Goal: Task Accomplishment & Management: Complete application form

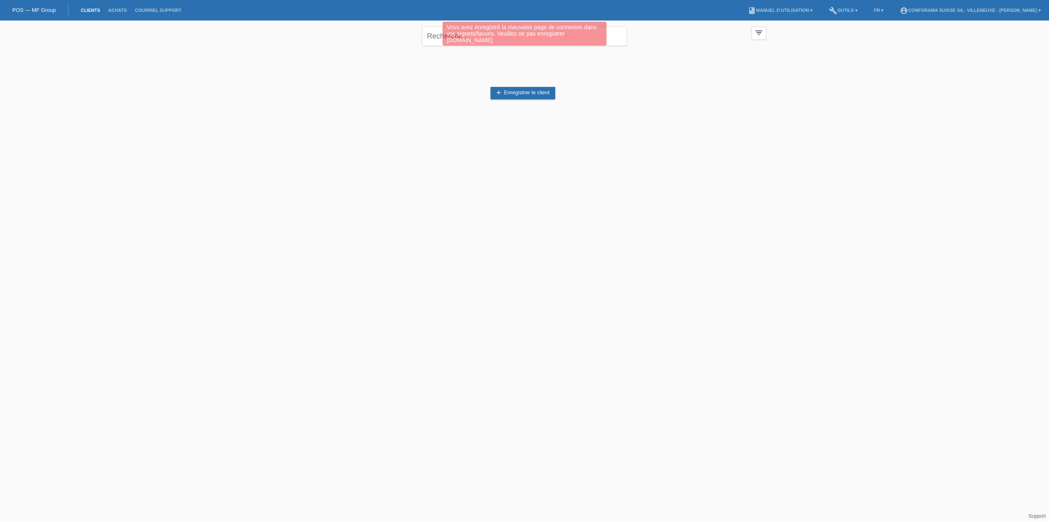
click at [583, 61] on div "add Enregistrer le client" at bounding box center [524, 93] width 483 height 78
click at [609, 33] on div "Vous avez enregistré la mauvaise page de connexion dans vos signets/favoris. Ve…" at bounding box center [524, 35] width 629 height 26
click at [111, 9] on link "Achats" at bounding box center [117, 10] width 27 height 5
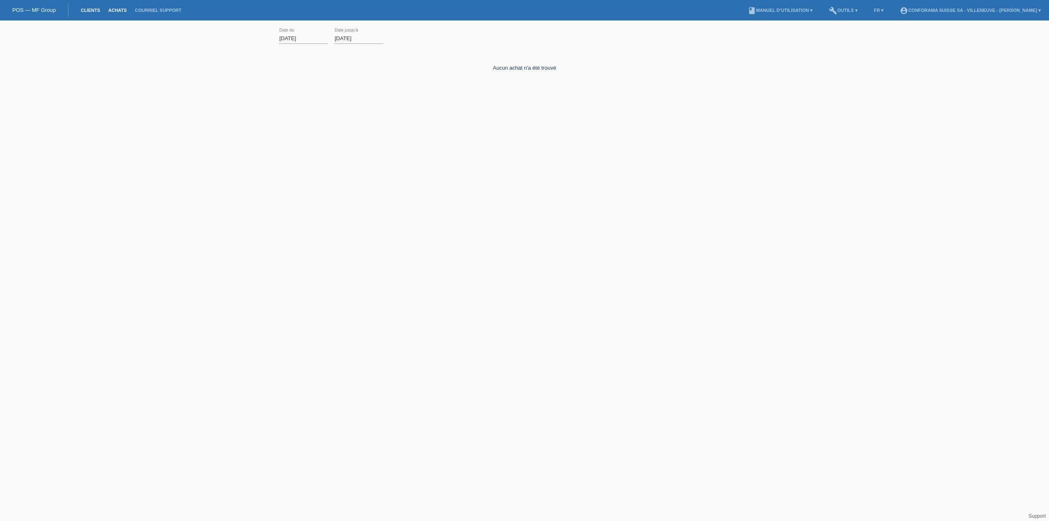
click at [97, 9] on link "Clients" at bounding box center [90, 10] width 27 height 5
click at [518, 91] on link "add Enregistrer le client" at bounding box center [522, 93] width 65 height 12
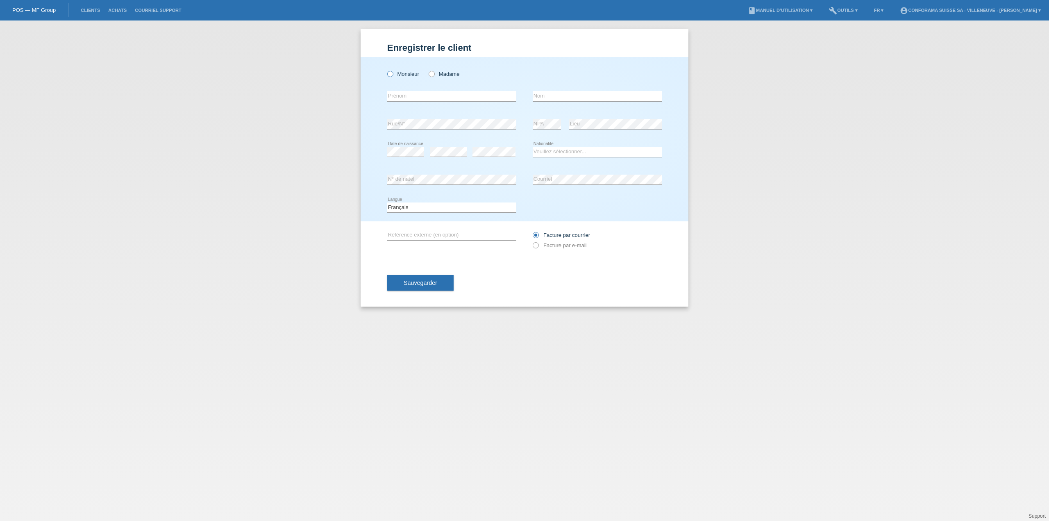
click at [386, 70] on icon at bounding box center [386, 70] width 0 height 0
click at [390, 76] on input "Monsieur" at bounding box center [389, 73] width 5 height 5
radio input "true"
click at [429, 95] on input "text" at bounding box center [451, 96] width 129 height 10
type input "Victor"
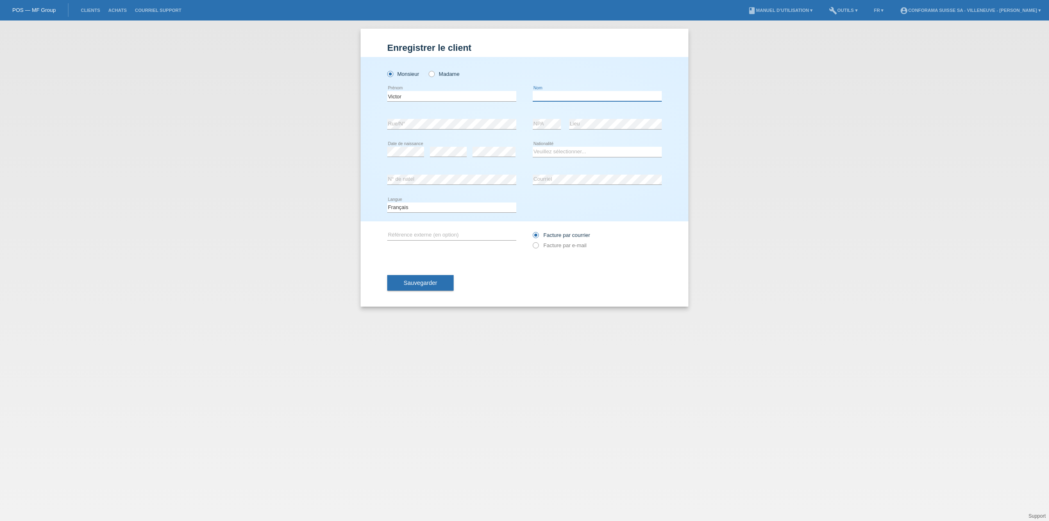
click at [578, 98] on input "text" at bounding box center [596, 96] width 129 height 10
type input "Guillemin"
click at [458, 116] on div "error Rue/N°" at bounding box center [451, 124] width 129 height 28
click at [551, 154] on select "Veuillez sélectionner... Suisse Allemagne Autriche Liechtenstein ------------ A…" at bounding box center [596, 152] width 129 height 10
select select "FR"
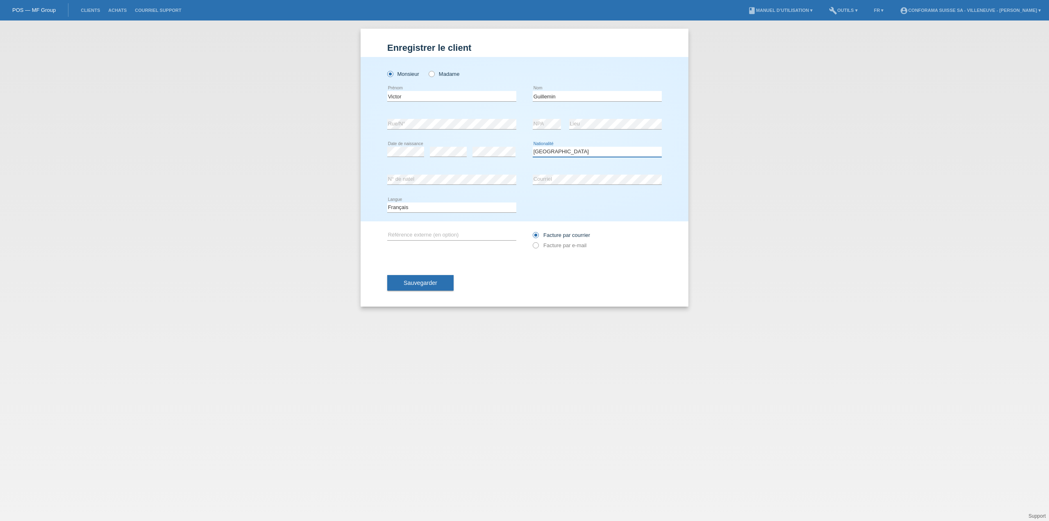
click at [532, 147] on select "Veuillez sélectionner... Suisse Allemagne Autriche Liechtenstein ------------ A…" at bounding box center [596, 152] width 129 height 10
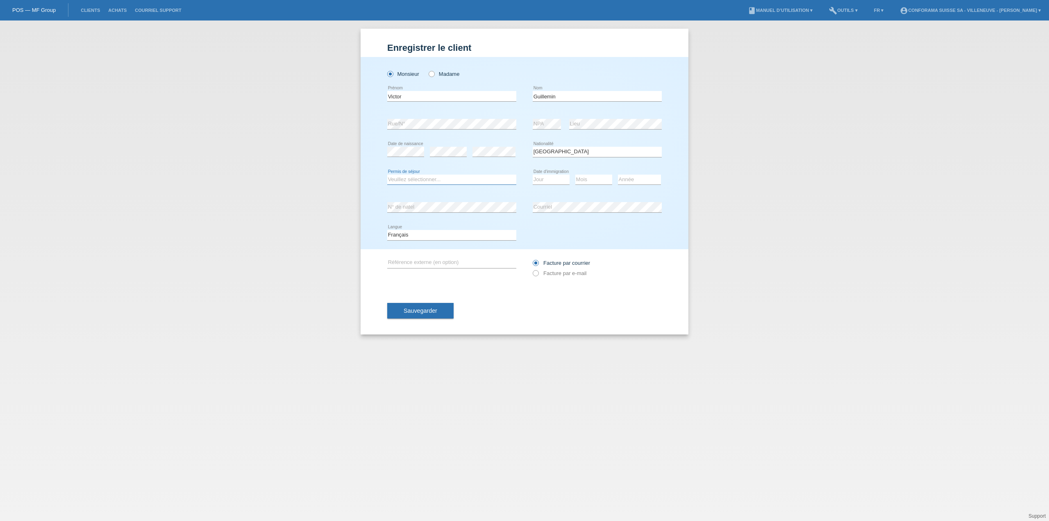
click at [428, 179] on select "Veuillez sélectionner... C B B - Statut de réfugié Autre" at bounding box center [451, 179] width 129 height 10
select select "B"
click at [387, 174] on select "Veuillez sélectionner... C B B - Statut de réfugié Autre" at bounding box center [451, 179] width 129 height 10
click at [559, 179] on select "Jour 01 02 03 04 05 06 07 08 09 10 11" at bounding box center [550, 179] width 37 height 10
select select "15"
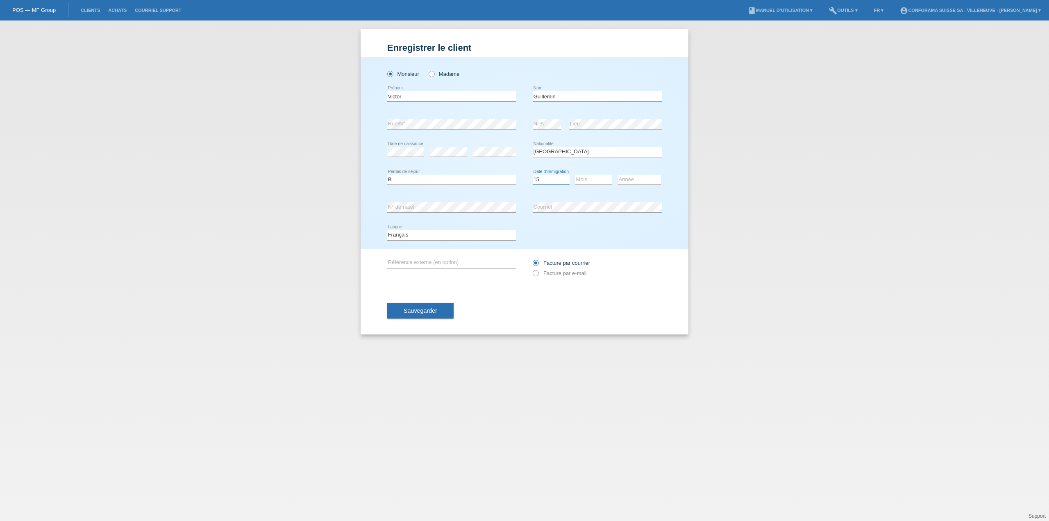
click at [532, 174] on select "Jour 01 02 03 04 05 06 07 08 09 10 11" at bounding box center [550, 179] width 37 height 10
click at [595, 181] on select "Mois 01 02 03 04 05 06 07 08 09 10 11" at bounding box center [593, 179] width 37 height 10
select select "07"
click at [575, 174] on select "Mois 01 02 03 04 05 06 07 08 09 10 11" at bounding box center [593, 179] width 37 height 10
click at [628, 180] on select "Année 2025 2024 2023 2022 2021 2020 2019 2018 2017 2016 2015 2014 2013 2012 201…" at bounding box center [639, 179] width 43 height 10
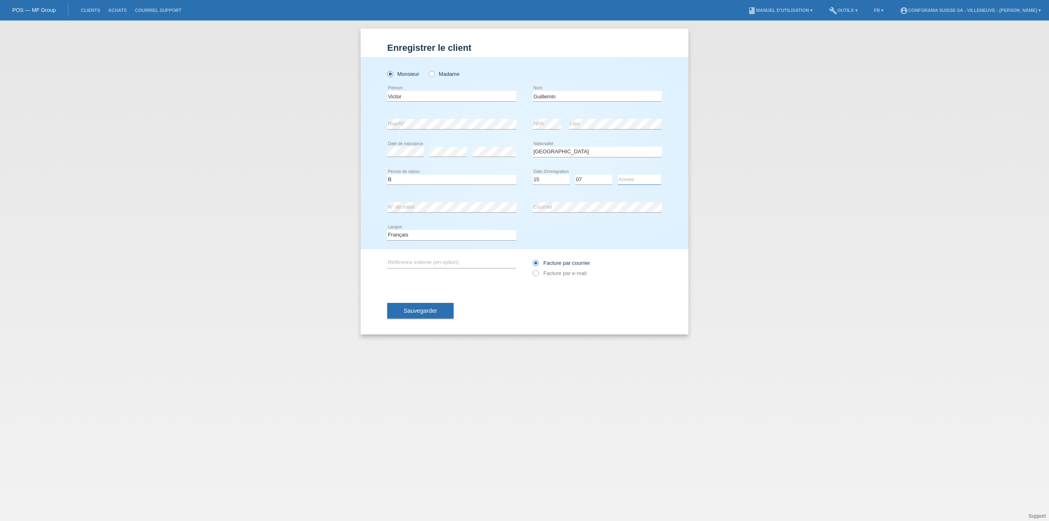
select select "2021"
click at [618, 174] on select "Année 2025 2024 2023 2022 2021 2020 2019 2018 2017 2016 2015 2014 2013 2012 201…" at bounding box center [639, 179] width 43 height 10
click at [531, 269] on icon at bounding box center [531, 269] width 0 height 0
click at [537, 273] on input "Facture par e-mail" at bounding box center [534, 275] width 5 height 10
radio input "true"
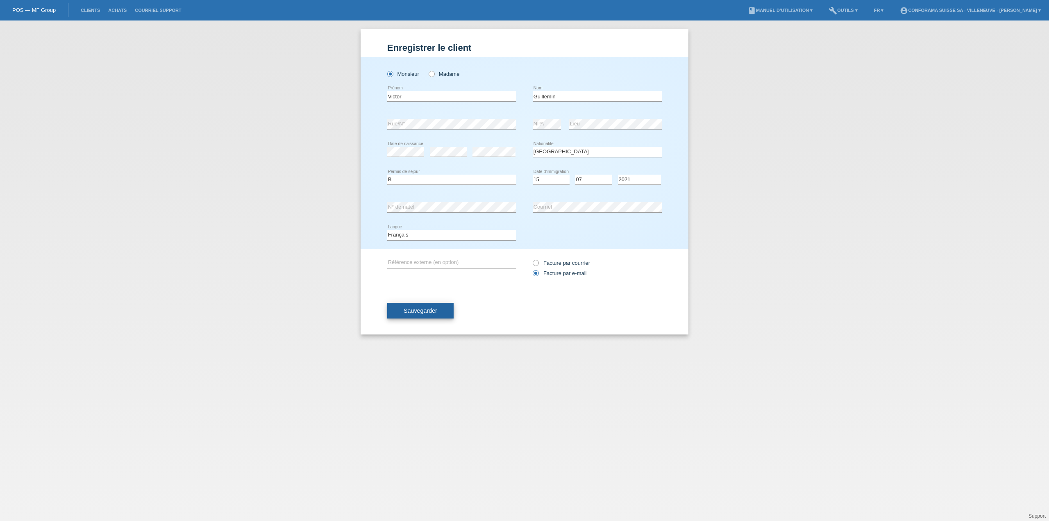
click at [422, 312] on span "Sauvegarder" at bounding box center [420, 310] width 34 height 7
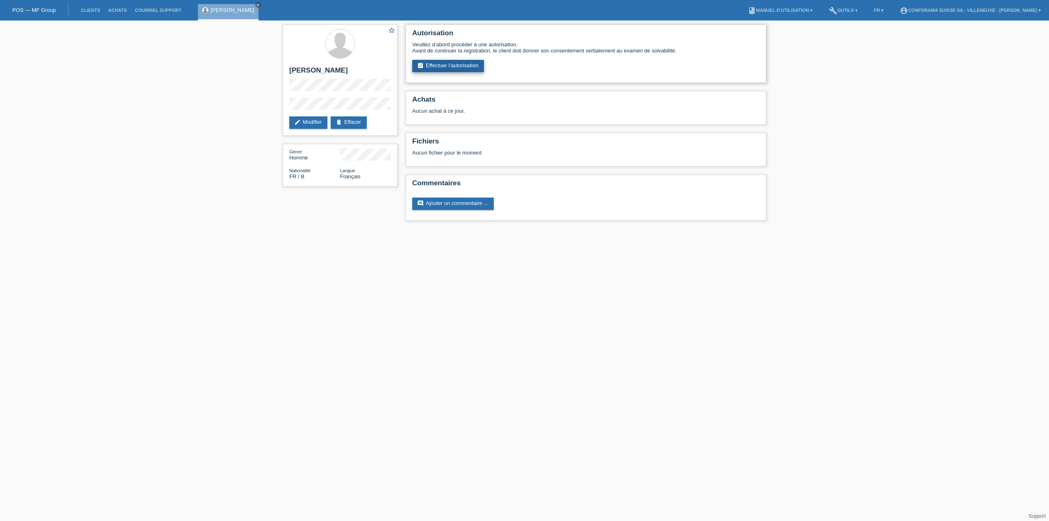
click at [468, 67] on link "assignment_turned_in Effectuer l’autorisation" at bounding box center [448, 66] width 72 height 12
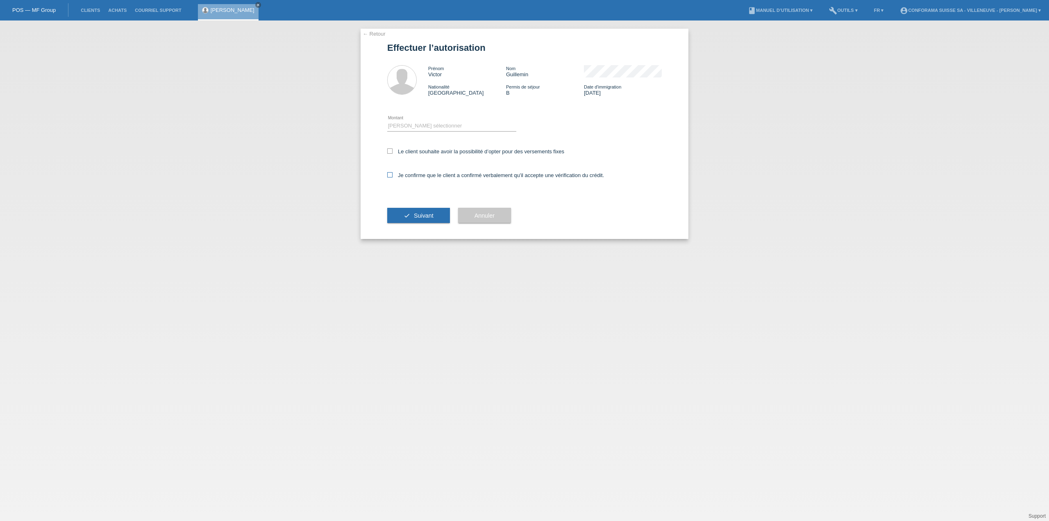
click at [390, 176] on icon at bounding box center [389, 174] width 5 height 5
click at [390, 176] on input "Je confirme que le client a confirmé verbalement qu'il accepte une vérification…" at bounding box center [389, 174] width 5 height 5
checkbox input "true"
click at [425, 125] on select "Veuillez sélectionner CHF 1.00 - CHF 499.00 CHF 500.00 - CHF 1'999.00 CHF 2'000…" at bounding box center [451, 126] width 129 height 10
select select "3"
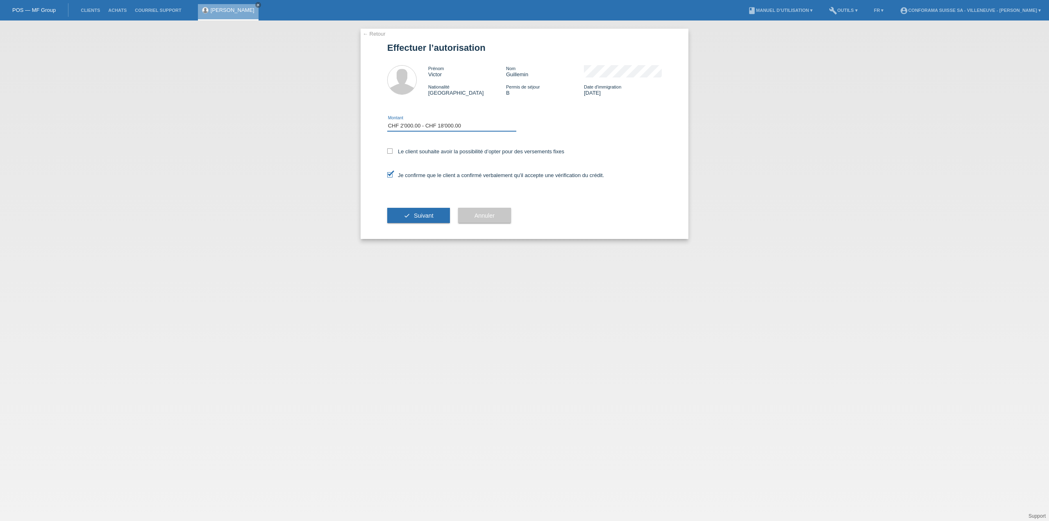
click at [387, 121] on select "Veuillez sélectionner CHF 1.00 - CHF 499.00 CHF 500.00 - CHF 1'999.00 CHF 2'000…" at bounding box center [451, 126] width 129 height 10
click at [389, 151] on icon at bounding box center [389, 150] width 5 height 5
click at [389, 151] on input "Le client souhaite avoir la possibilité d’opter pour des versements fixes" at bounding box center [389, 150] width 5 height 5
checkbox input "true"
click at [432, 214] on span "Suivant" at bounding box center [424, 215] width 20 height 7
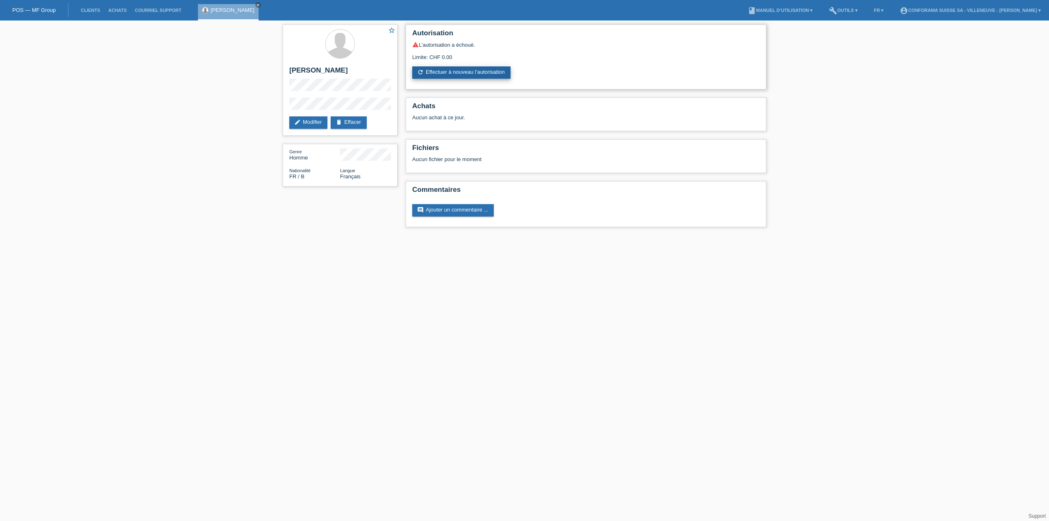
click at [454, 71] on link "refresh Effectuer à nouveau l’autorisation" at bounding box center [461, 72] width 98 height 12
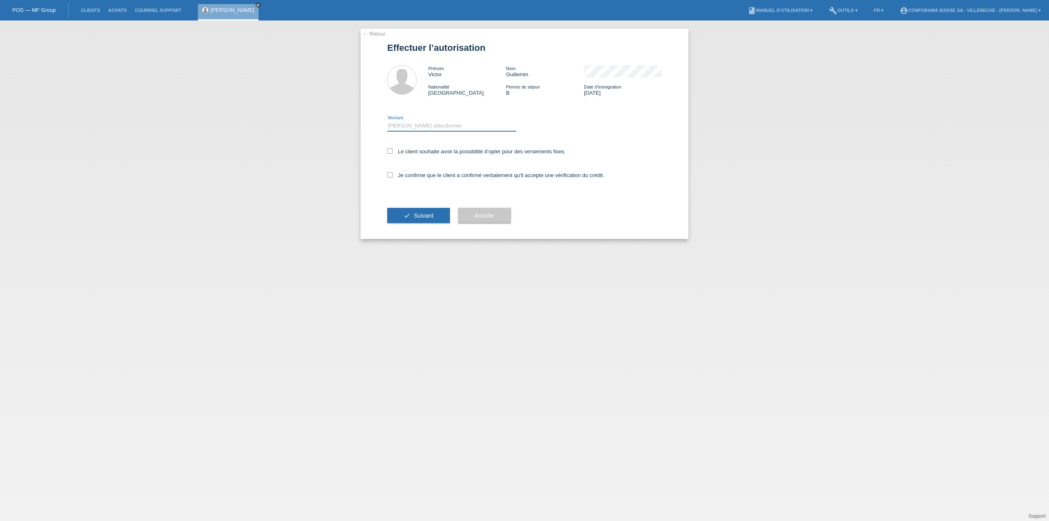
click at [401, 122] on select "Veuillez sélectionner CHF 1.00 - CHF 499.00 CHF 500.00 - CHF 1'999.00 CHF 2'000…" at bounding box center [451, 126] width 129 height 10
select select "2"
click at [387, 121] on select "Veuillez sélectionner CHF 1.00 - CHF 499.00 CHF 500.00 - CHF 1'999.00 CHF 2'000…" at bounding box center [451, 126] width 129 height 10
click at [386, 174] on div "← Retour Effectuer l’autorisation Prénom Victor Nom Guillemin Nationalité [DEMO…" at bounding box center [524, 134] width 328 height 210
click at [391, 177] on icon at bounding box center [389, 174] width 5 height 5
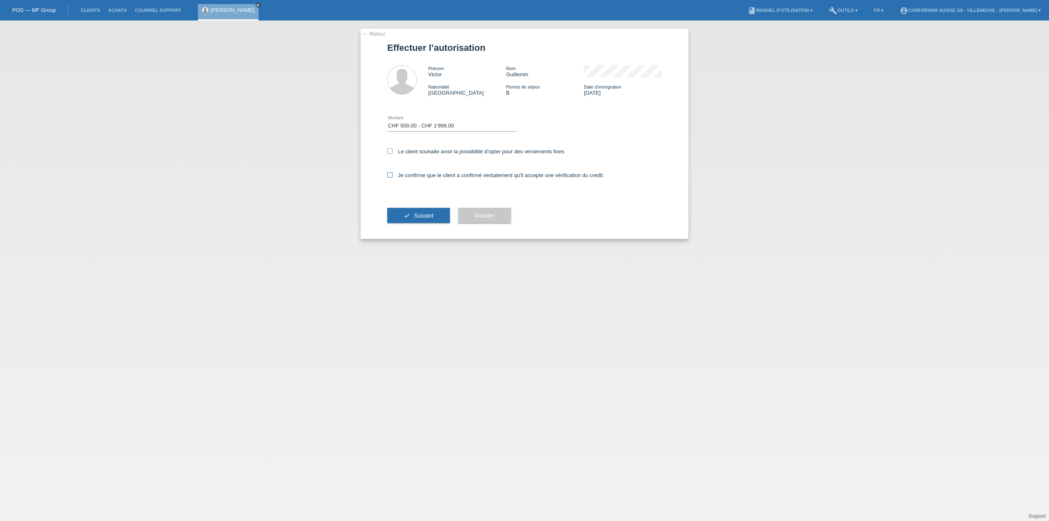
click at [391, 177] on input "Je confirme que le client a confirmé verbalement qu'il accepte une vérification…" at bounding box center [389, 174] width 5 height 5
checkbox input "true"
click at [419, 214] on span "Suivant" at bounding box center [424, 215] width 20 height 7
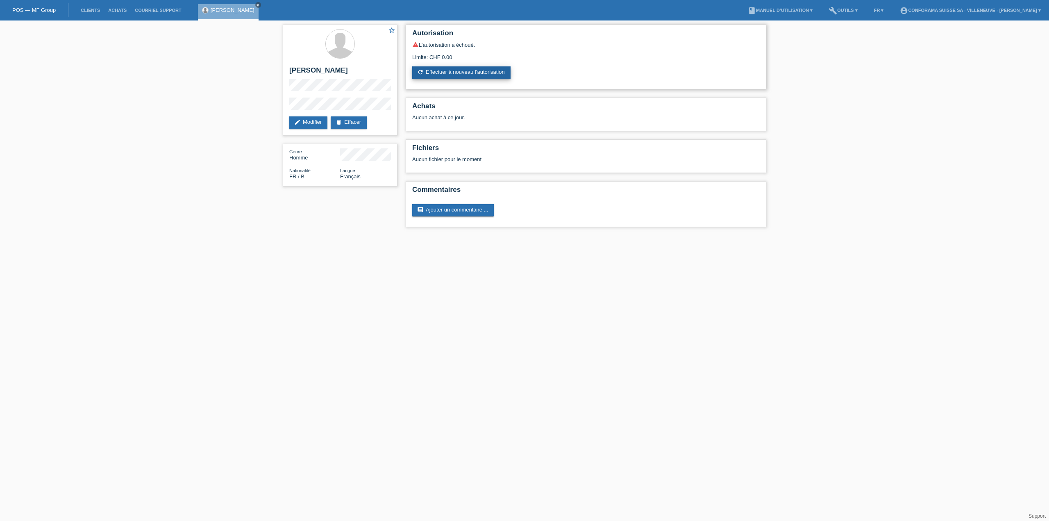
click at [459, 72] on link "refresh Effectuer à nouveau l’autorisation" at bounding box center [461, 72] width 98 height 12
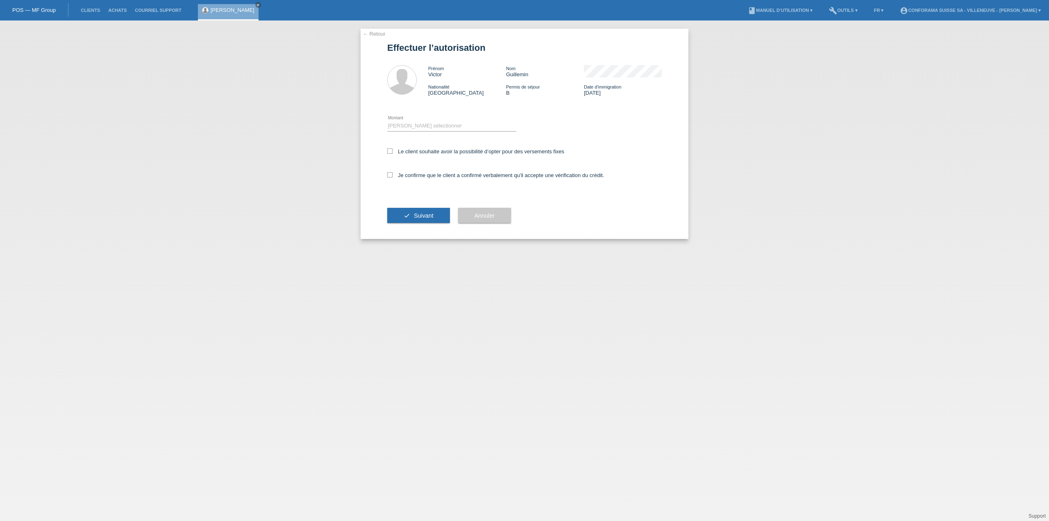
click at [387, 172] on div "← Retour Effectuer l’autorisation Prénom Victor Nom Guillemin Nationalité [DEMO…" at bounding box center [524, 134] width 328 height 210
drag, startPoint x: 390, startPoint y: 177, endPoint x: 419, endPoint y: 144, distance: 43.8
click at [390, 177] on icon at bounding box center [389, 174] width 5 height 5
click at [390, 177] on input "Je confirme que le client a confirmé verbalement qu'il accepte une vérification…" at bounding box center [389, 174] width 5 height 5
checkbox input "true"
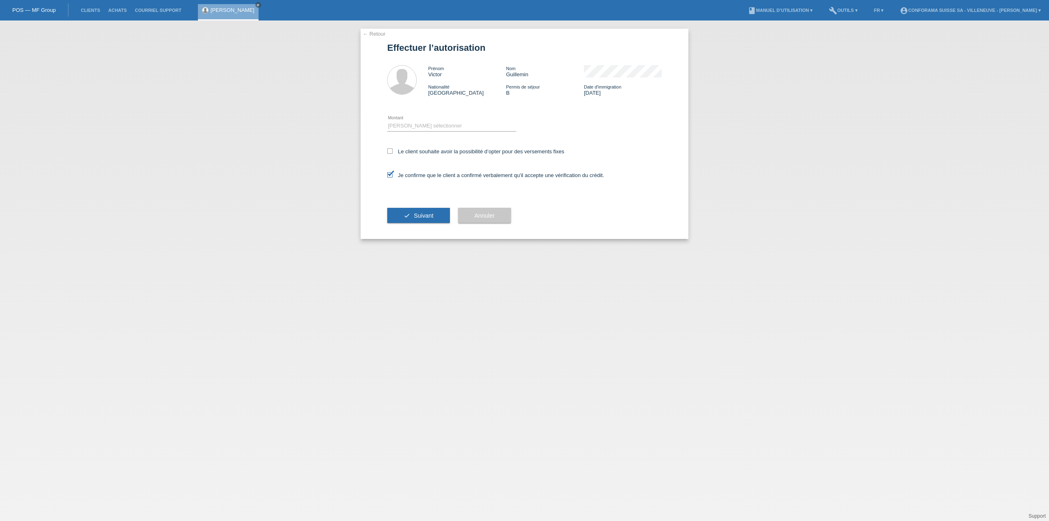
click at [429, 120] on div "Veuillez sélectionner CHF 1.00 - CHF 499.00 CHF 500.00 - CHF 1'999.00 CHF 2'000…" at bounding box center [451, 126] width 129 height 28
click at [430, 129] on select "Veuillez sélectionner CHF 1.00 - CHF 499.00 CHF 500.00 - CHF 1'999.00 CHF 2'000…" at bounding box center [451, 126] width 129 height 10
select select "1"
click at [387, 121] on select "Veuillez sélectionner CHF 1.00 - CHF 499.00 CHF 500.00 - CHF 1'999.00 CHF 2'000…" at bounding box center [451, 126] width 129 height 10
click at [429, 215] on span "Suivant" at bounding box center [424, 215] width 20 height 7
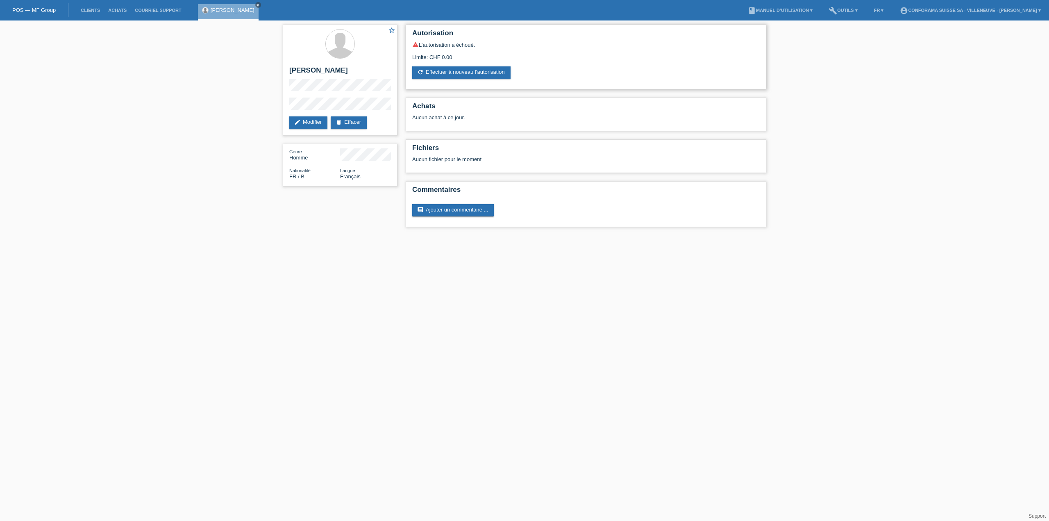
click at [415, 46] on icon "warning" at bounding box center [415, 44] width 7 height 7
click at [456, 45] on div "warning L’autorisation a échoué." at bounding box center [585, 44] width 347 height 7
click at [316, 121] on link "edit Modifier" at bounding box center [308, 122] width 38 height 12
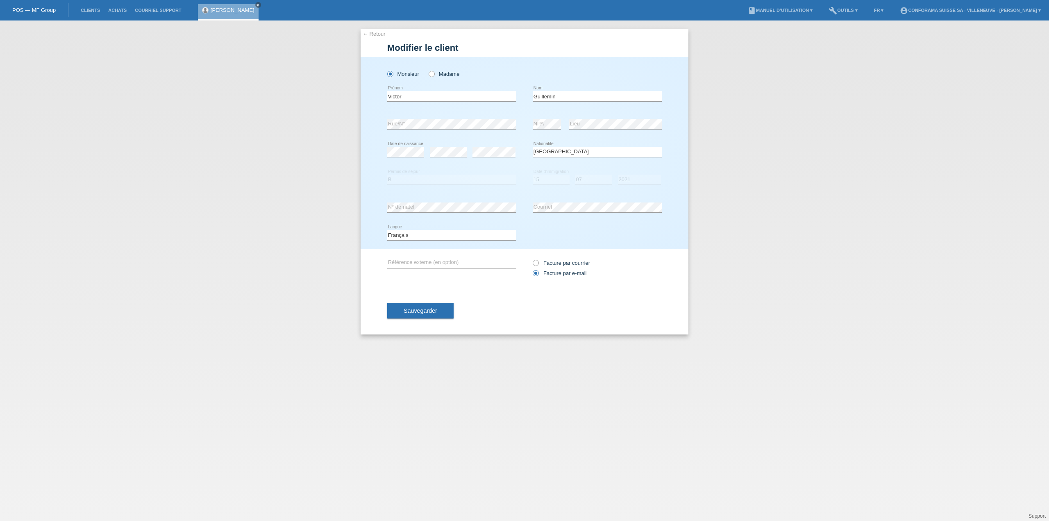
select select "FR"
select select "B"
select select "15"
select select "07"
select select "2021"
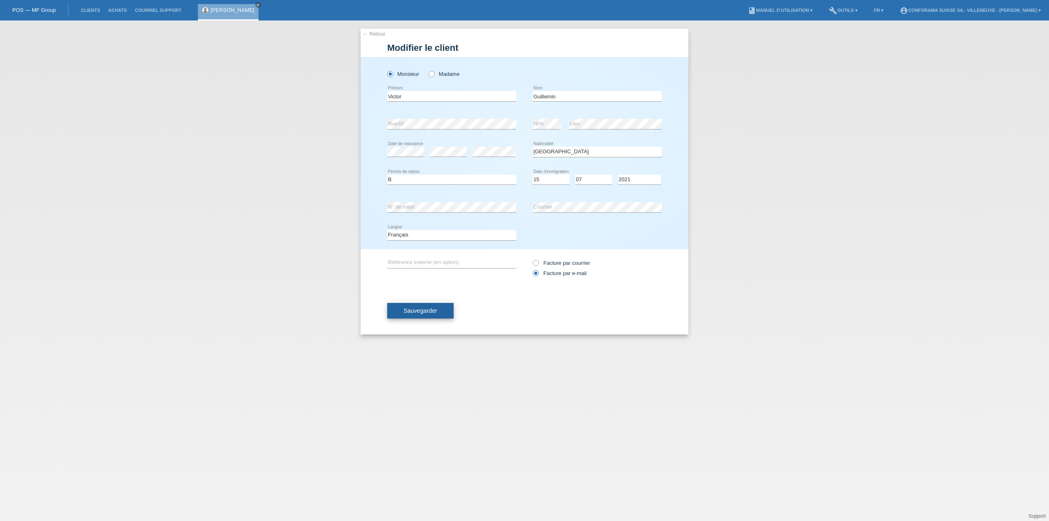
click at [431, 311] on span "Sauvegarder" at bounding box center [420, 310] width 34 height 7
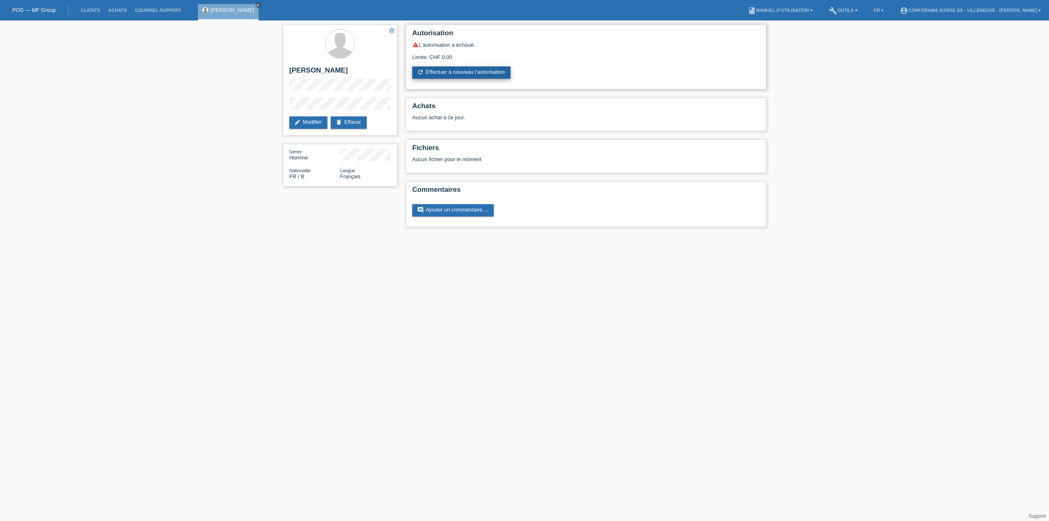
click at [467, 74] on link "refresh Effectuer à nouveau l’autorisation" at bounding box center [461, 72] width 98 height 12
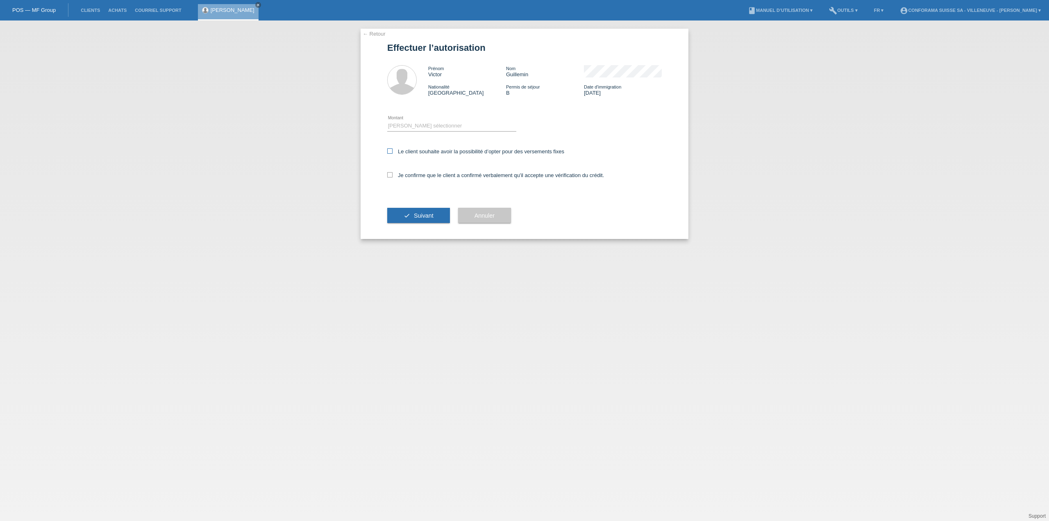
click at [392, 152] on label "Le client souhaite avoir la possibilité d’opter pour des versements fixes" at bounding box center [475, 151] width 177 height 6
click at [392, 152] on input "Le client souhaite avoir la possibilité d’opter pour des versements fixes" at bounding box center [389, 150] width 5 height 5
checkbox input "true"
click at [389, 173] on icon at bounding box center [389, 174] width 5 height 5
click at [389, 173] on input "Je confirme que le client a confirmé verbalement qu'il accepte une vérification…" at bounding box center [389, 174] width 5 height 5
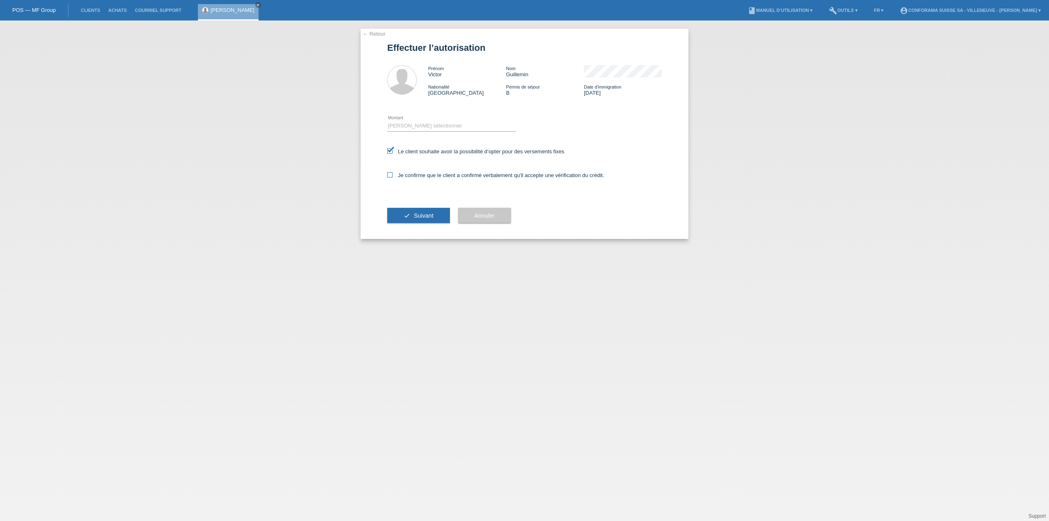
checkbox input "true"
click at [413, 123] on select "Veuillez sélectionner CHF 1.00 - CHF 499.00 CHF 500.00 - CHF 1'999.00 CHF 2'000…" at bounding box center [451, 126] width 129 height 10
select select "1"
click at [387, 121] on select "Veuillez sélectionner CHF 1.00 - CHF 499.00 CHF 500.00 - CHF 1'999.00 CHF 2'000…" at bounding box center [451, 126] width 129 height 10
click at [422, 211] on button "check Suivant" at bounding box center [418, 216] width 63 height 16
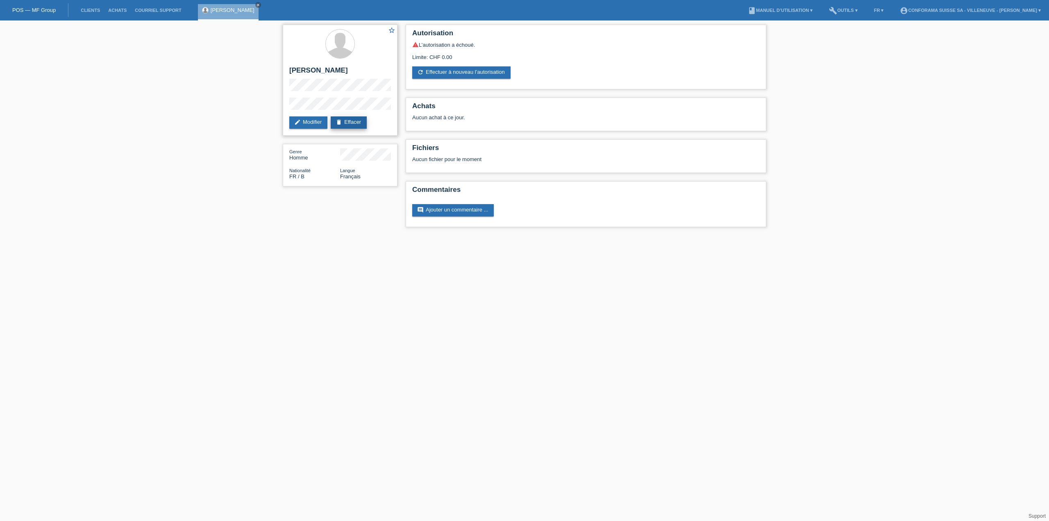
click at [348, 124] on link "delete Effacer" at bounding box center [349, 122] width 36 height 12
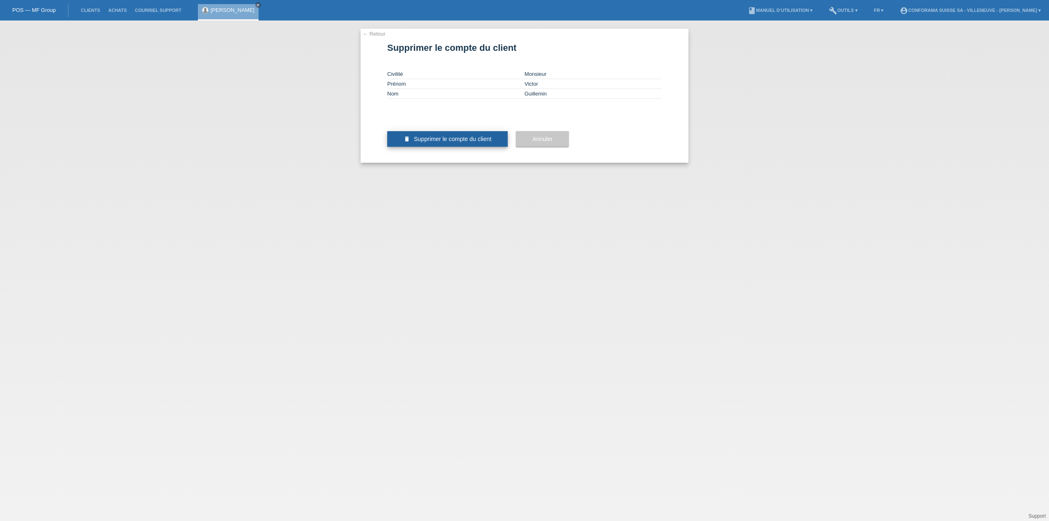
click at [441, 142] on span "Supprimer le compte du client" at bounding box center [452, 139] width 77 height 7
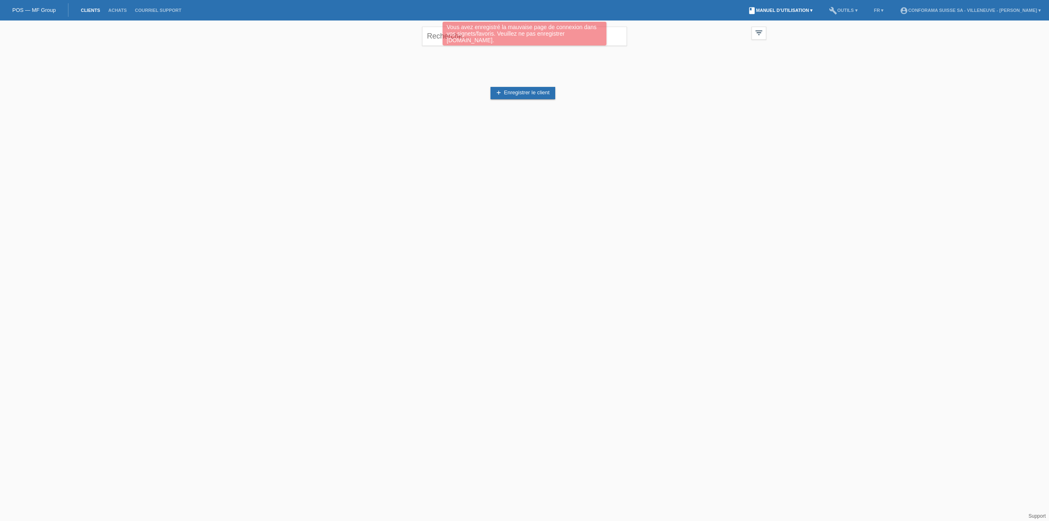
click at [780, 9] on link "book Manuel d’utilisation ▾" at bounding box center [779, 10] width 73 height 5
click at [780, 20] on link "Manuel d’utilisation avec LCC" at bounding box center [766, 19] width 70 height 6
click at [768, 13] on li "book Manuel d’utilisation ▾" at bounding box center [779, 10] width 73 height 21
click at [769, 9] on link "book Manuel d’utilisation ▾" at bounding box center [779, 10] width 73 height 5
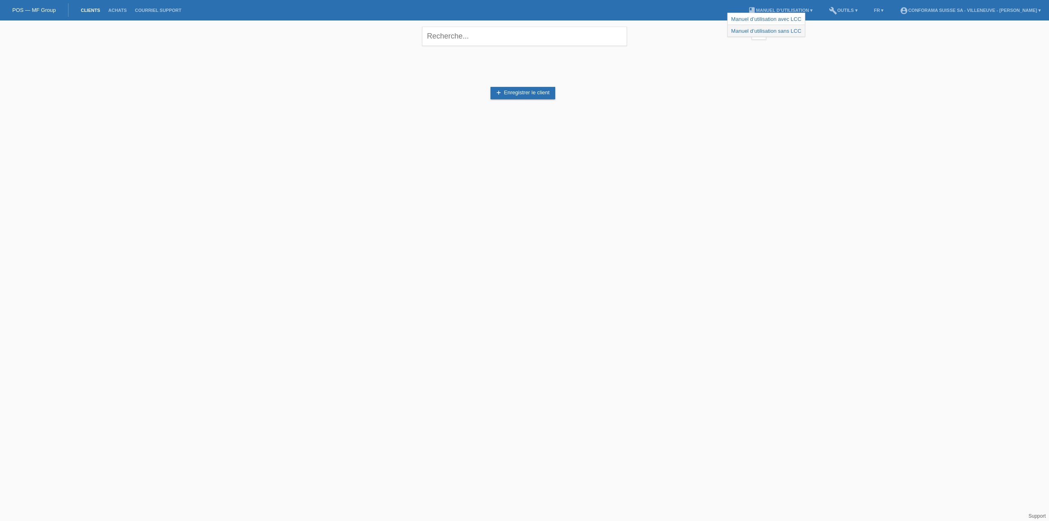
click at [769, 29] on link "Manuel d’utilisation sans LCC" at bounding box center [766, 31] width 70 height 6
click at [954, 9] on link "account_circle Conforama Suisse SA - Villeneuve - Victor Guillemin ▾" at bounding box center [969, 10] width 149 height 5
click at [815, 62] on div "close filter_list view_module Afficher tous les clients star Afficher les clien…" at bounding box center [524, 80] width 1049 height 120
click at [153, 12] on link "Courriel Support" at bounding box center [158, 10] width 54 height 5
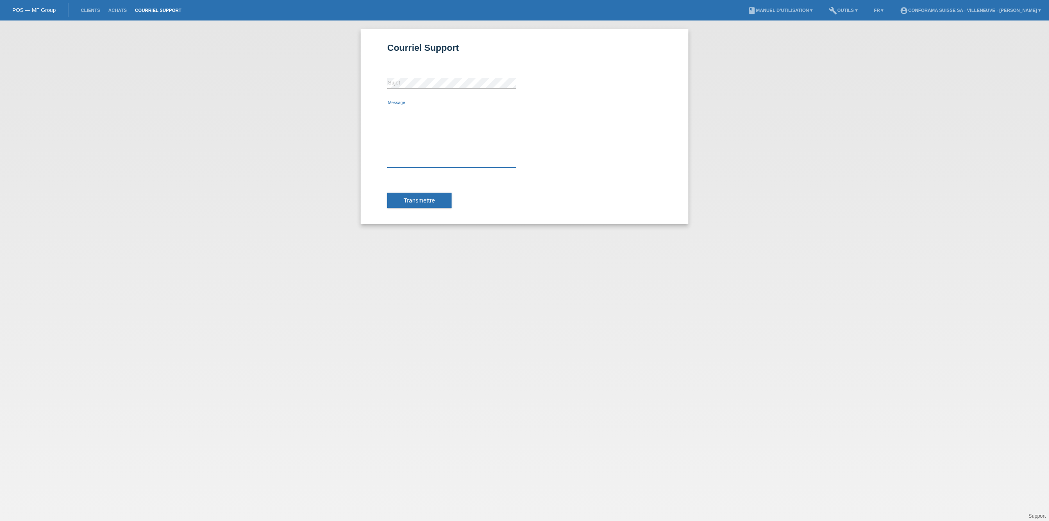
click at [409, 163] on textarea "Message" at bounding box center [451, 137] width 129 height 62
click at [409, 122] on textarea "Hello, j'ai essayé de faire une vérification test avec mon nom, quand je fais l…" at bounding box center [451, 137] width 129 height 62
click at [465, 149] on textarea "Hello, j'ai essayé de faire une vérification test avec mon nom, quand je fais l…" at bounding box center [451, 137] width 129 height 62
type textarea "Hello, j'ai essayé de faire une vérification test avec mon nom, quand je fais l…"
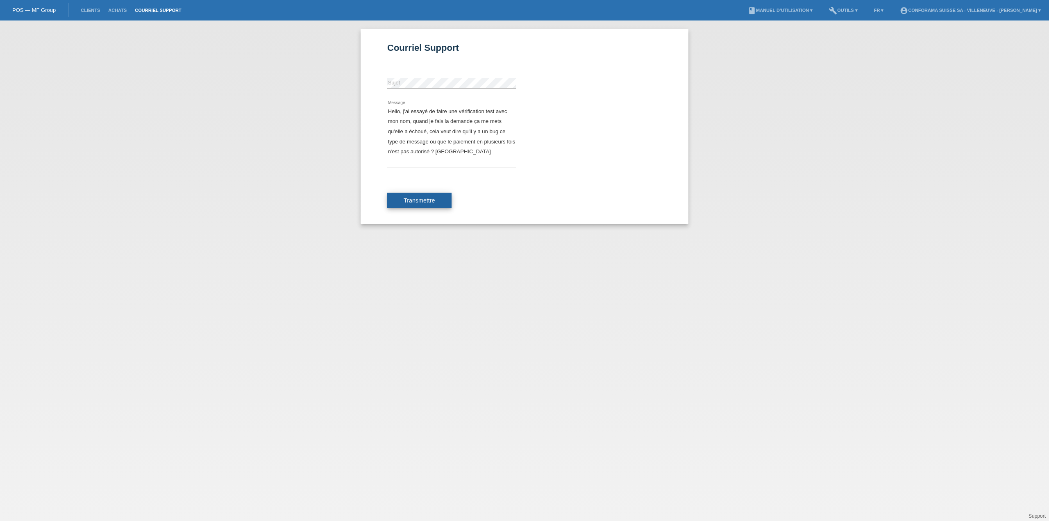
click at [425, 199] on span "Transmettre" at bounding box center [419, 200] width 32 height 7
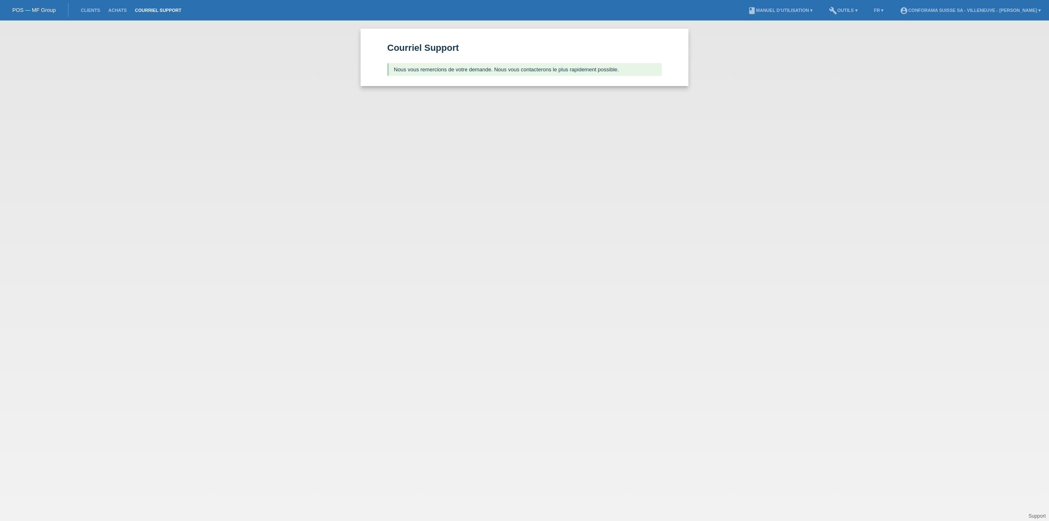
click at [155, 9] on link "Courriel Support" at bounding box center [158, 10] width 54 height 5
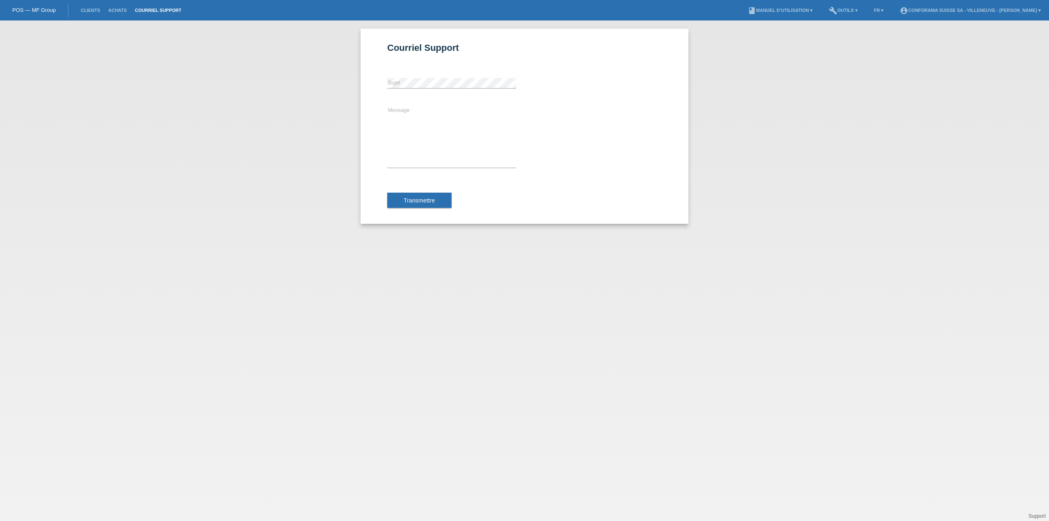
click at [85, 9] on link "Clients" at bounding box center [90, 10] width 27 height 5
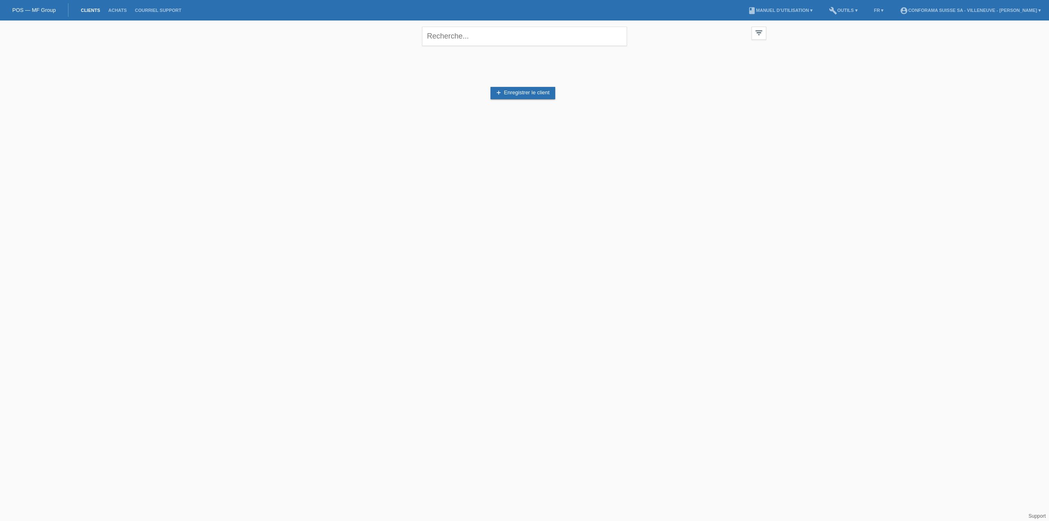
click at [517, 86] on div "add Enregistrer le client" at bounding box center [524, 93] width 483 height 78
click at [521, 95] on link "add Enregistrer le client" at bounding box center [522, 93] width 65 height 12
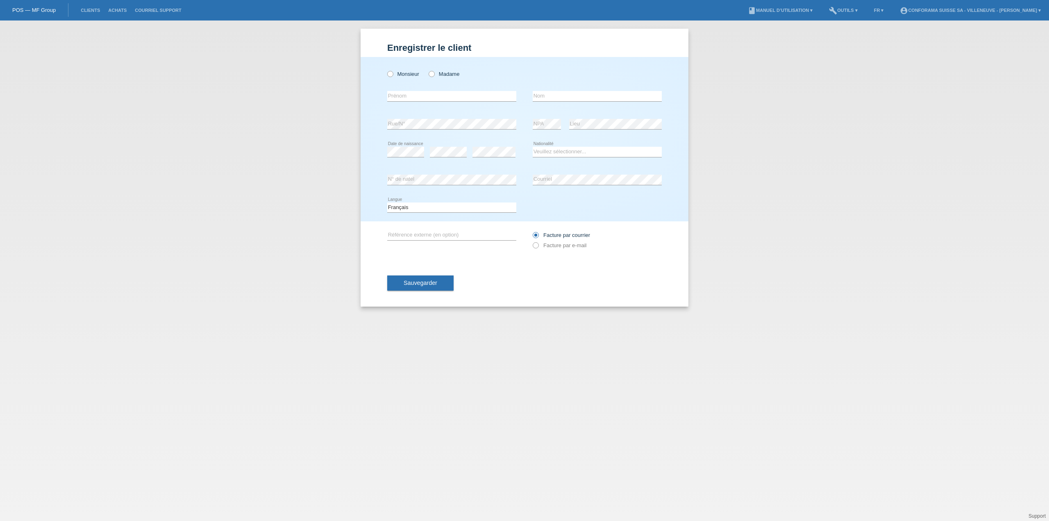
click at [520, 91] on div "error [GEOGRAPHIC_DATA] error Nom" at bounding box center [524, 96] width 274 height 28
click at [386, 70] on icon at bounding box center [386, 70] width 0 height 0
click at [389, 73] on input "Monsieur" at bounding box center [389, 73] width 5 height 5
radio input "true"
click at [406, 92] on input "text" at bounding box center [451, 96] width 129 height 10
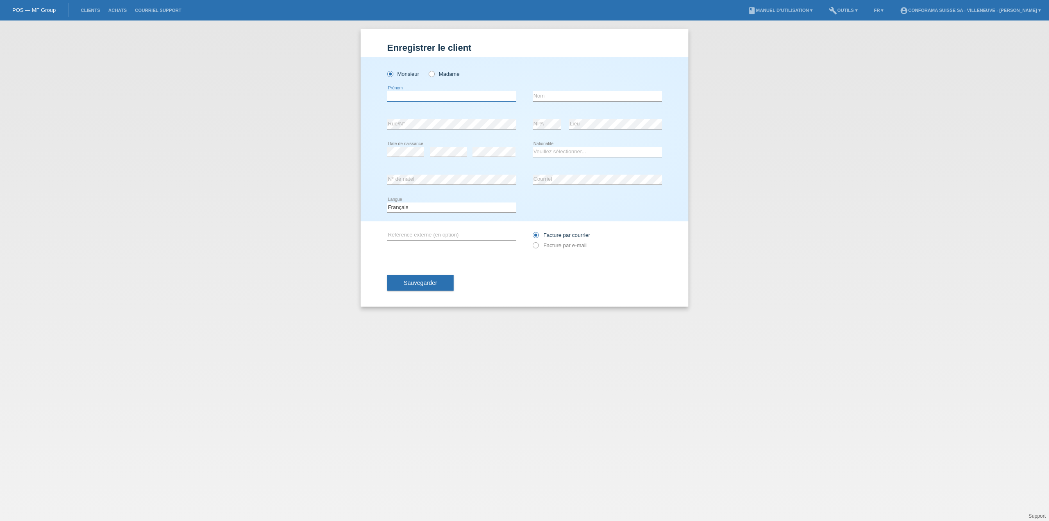
type input "Victor"
click at [551, 93] on input "text" at bounding box center [596, 96] width 129 height 10
type input "Guillemin"
click at [563, 153] on select "Veuillez sélectionner... Suisse Allemagne Autriche Liechtenstein ------------ A…" at bounding box center [596, 152] width 129 height 10
select select "FR"
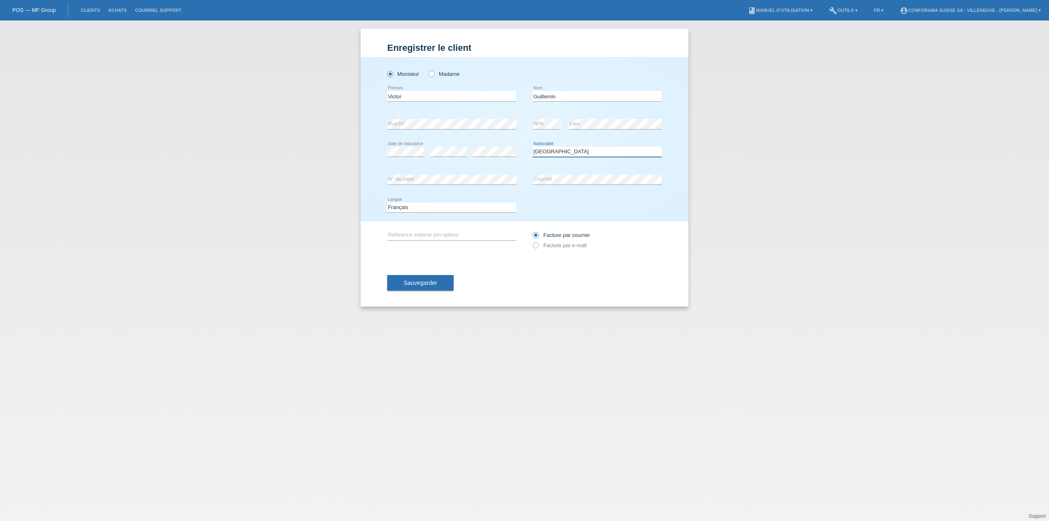
click at [532, 147] on select "Veuillez sélectionner... Suisse Allemagne Autriche Liechtenstein ------------ A…" at bounding box center [596, 152] width 129 height 10
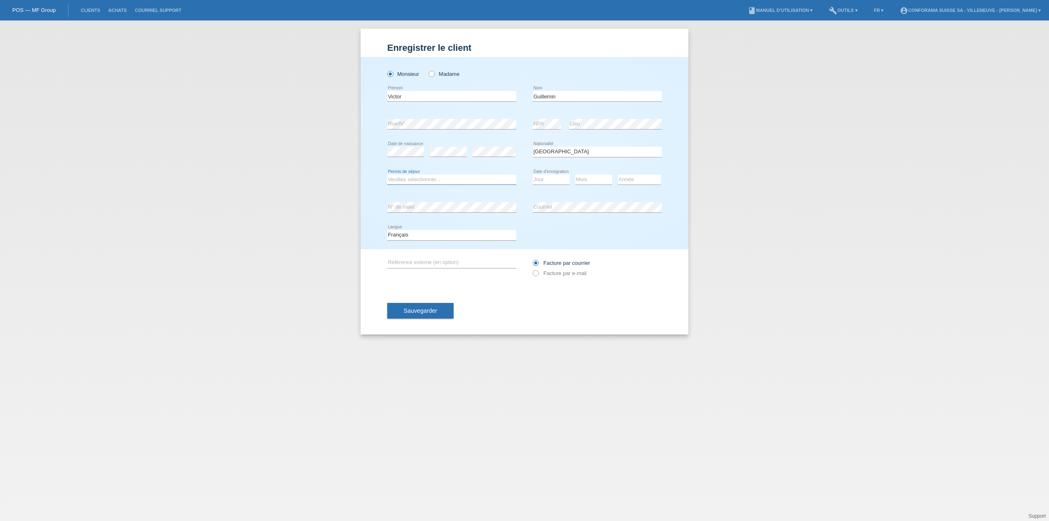
click at [413, 181] on select "Veuillez sélectionner... C B B - Statut de réfugié Autre" at bounding box center [451, 179] width 129 height 10
select select "B"
click at [387, 174] on select "Veuillez sélectionner... C B B - Statut de réfugié Autre" at bounding box center [451, 179] width 129 height 10
click at [551, 178] on select "Jour 01 02 03 04 05 06 07 08 09 10 11" at bounding box center [550, 179] width 37 height 10
select select "15"
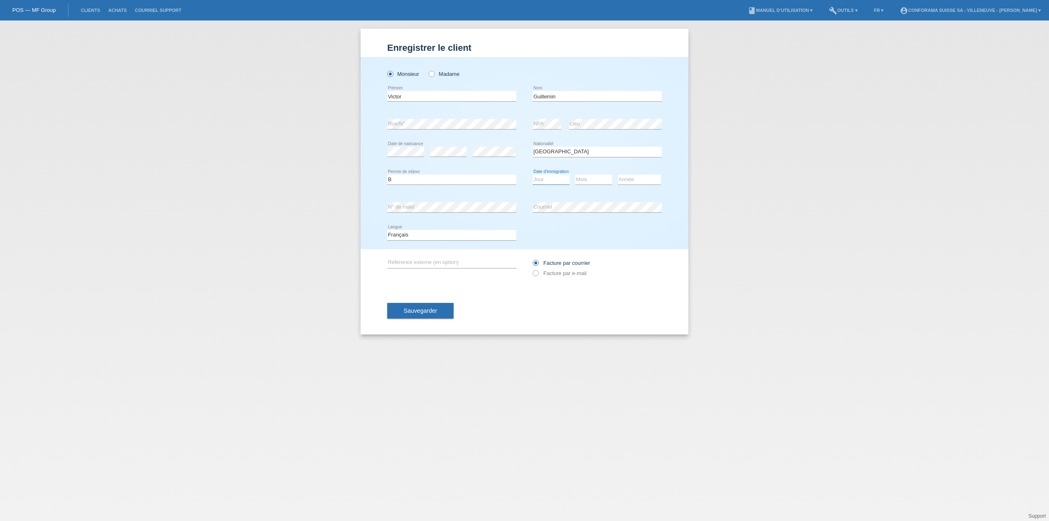
click at [532, 174] on select "Jour 01 02 03 04 05 06 07 08 09 10 11" at bounding box center [550, 179] width 37 height 10
click at [595, 177] on select "Mois 01 02 03 04 05 06 07 08 09 10 11" at bounding box center [593, 179] width 37 height 10
select select "07"
click at [575, 174] on select "Mois 01 02 03 04 05 06 07 08 09 10 11" at bounding box center [593, 179] width 37 height 10
click at [631, 176] on select "Année 2025 2024 2023 2022 2021 2020 2019 2018 2017 2016 2015 2014 2013 2012 201…" at bounding box center [639, 179] width 43 height 10
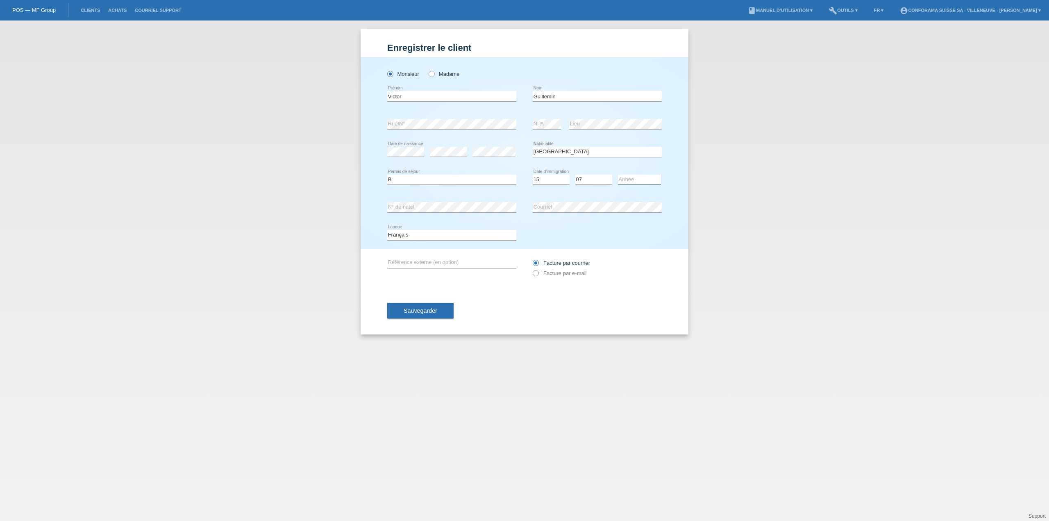
select select "2021"
click at [618, 174] on select "Année 2025 2024 2023 2022 2021 2020 2019 2018 2017 2016 2015 2014 2013 2012 201…" at bounding box center [639, 179] width 43 height 10
drag, startPoint x: 537, startPoint y: 271, endPoint x: 517, endPoint y: 278, distance: 21.5
click at [531, 269] on icon at bounding box center [531, 269] width 0 height 0
click at [537, 271] on input "Facture par e-mail" at bounding box center [534, 275] width 5 height 10
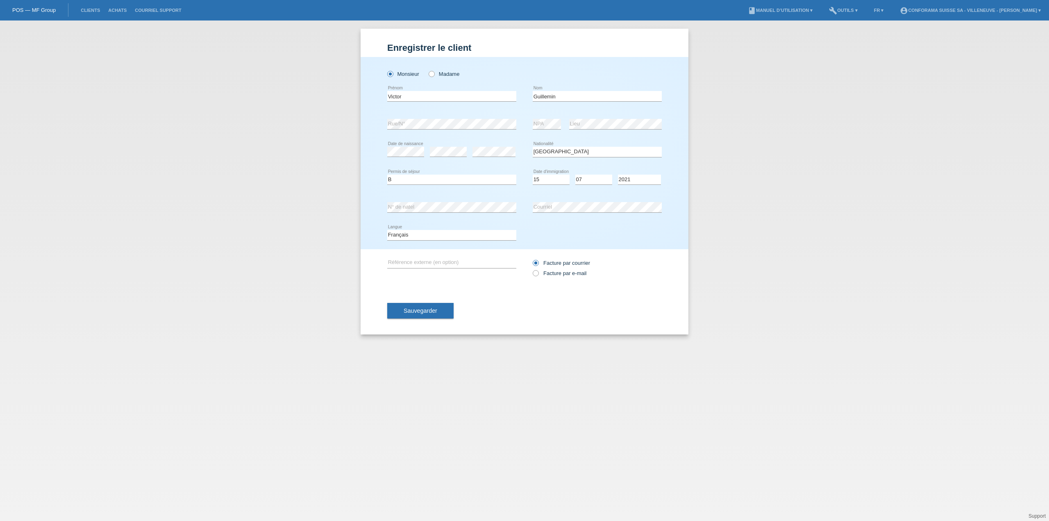
radio input "true"
click at [439, 308] on button "Sauvegarder" at bounding box center [420, 311] width 66 height 16
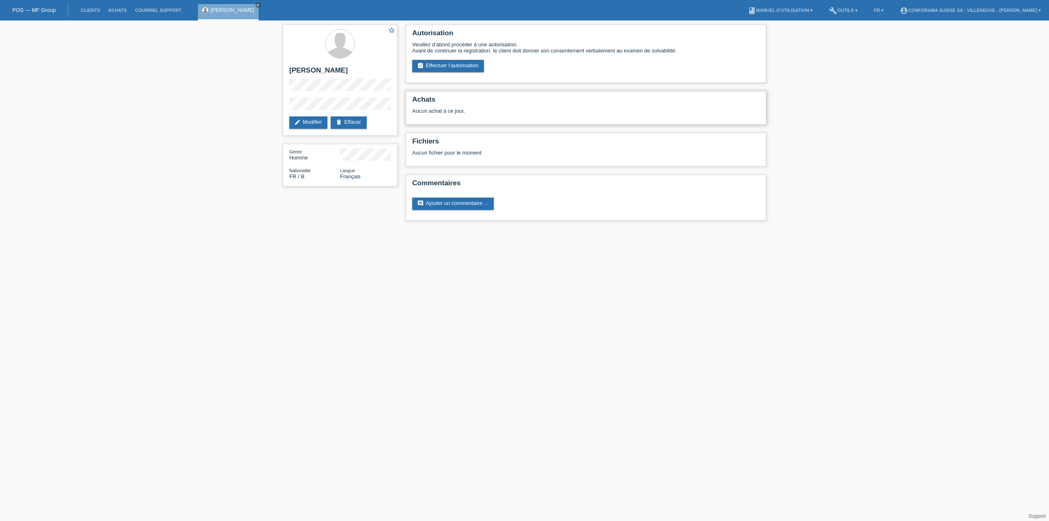
click at [452, 103] on h2 "Achats" at bounding box center [585, 101] width 347 height 12
click at [453, 143] on h2 "Fichiers" at bounding box center [585, 143] width 347 height 12
click at [446, 64] on link "assignment_turned_in Effectuer l’autorisation" at bounding box center [448, 66] width 72 height 12
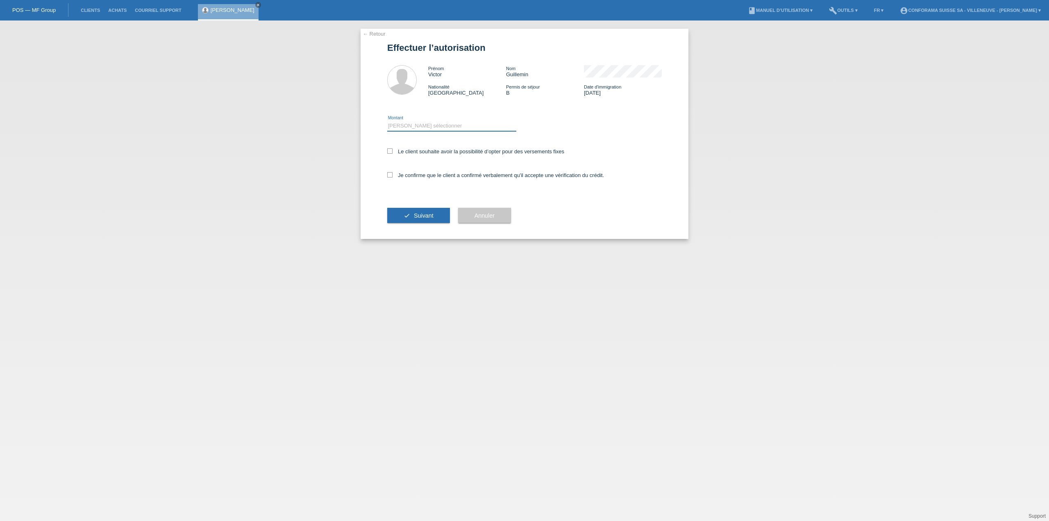
click at [407, 125] on select "Veuillez sélectionner CHF 1.00 - CHF 499.00 CHF 500.00 - CHF 1'999.00 CHF 2'000…" at bounding box center [451, 126] width 129 height 10
select select "1"
click at [387, 121] on select "Veuillez sélectionner CHF 1.00 - CHF 499.00 CHF 500.00 - CHF 1'999.00 CHF 2'000…" at bounding box center [451, 126] width 129 height 10
click at [390, 150] on icon at bounding box center [389, 150] width 5 height 5
click at [390, 150] on input "Le client souhaite avoir la possibilité d’opter pour des versements fixes" at bounding box center [389, 150] width 5 height 5
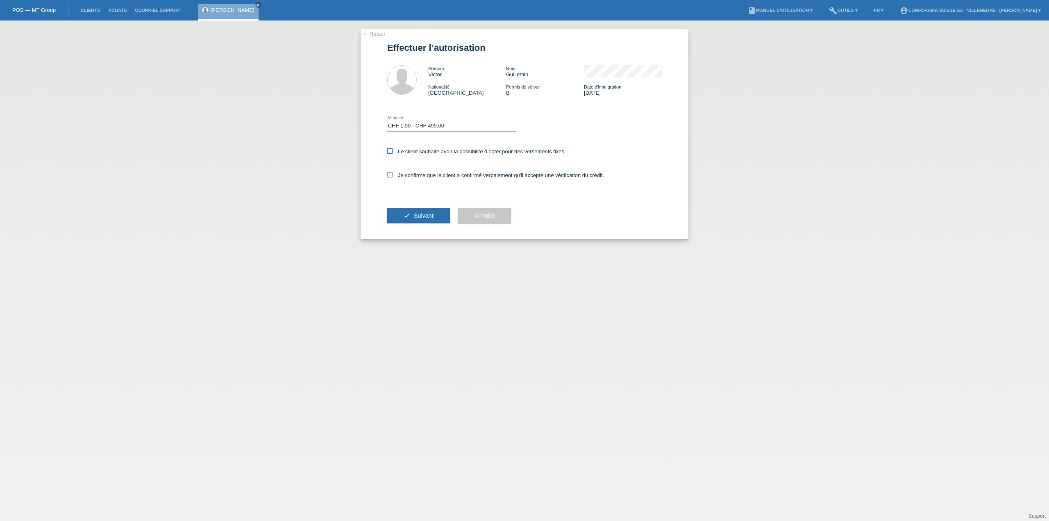
checkbox input "true"
click at [388, 175] on icon at bounding box center [389, 174] width 5 height 5
click at [388, 175] on input "Je confirme que le client a confirmé verbalement qu'il accepte une vérification…" at bounding box center [389, 174] width 5 height 5
checkbox input "true"
click at [391, 149] on icon at bounding box center [389, 150] width 5 height 5
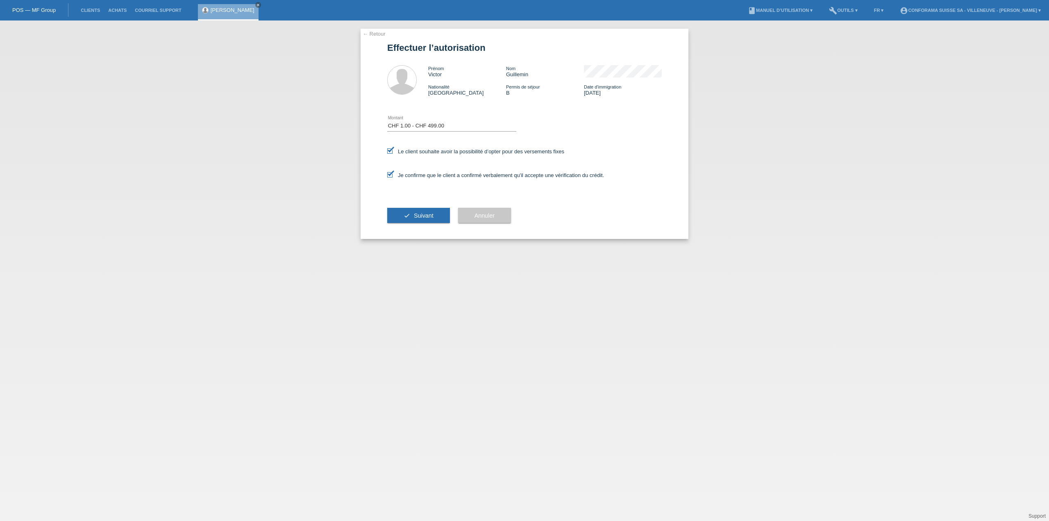
click at [391, 149] on input "Le client souhaite avoir la possibilité d’opter pour des versements fixes" at bounding box center [389, 150] width 5 height 5
checkbox input "false"
click at [419, 214] on span "Suivant" at bounding box center [424, 215] width 20 height 7
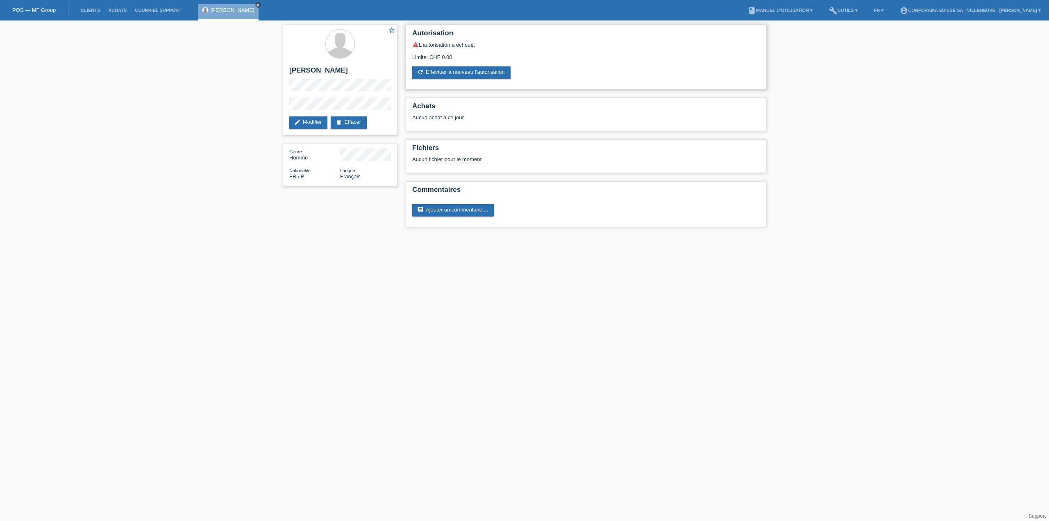
drag, startPoint x: 458, startPoint y: 45, endPoint x: 453, endPoint y: 45, distance: 5.7
click at [457, 45] on div "warning L’autorisation a échoué." at bounding box center [585, 44] width 347 height 7
click at [413, 45] on icon "warning" at bounding box center [415, 44] width 7 height 7
click at [353, 122] on link "delete Effacer" at bounding box center [349, 122] width 36 height 12
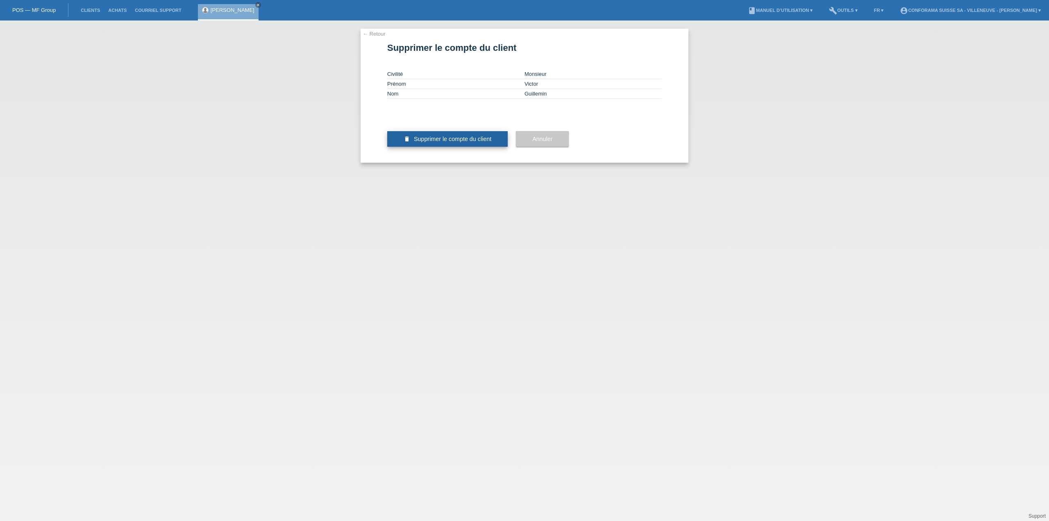
click at [481, 142] on span "Supprimer le compte du client" at bounding box center [452, 139] width 77 height 7
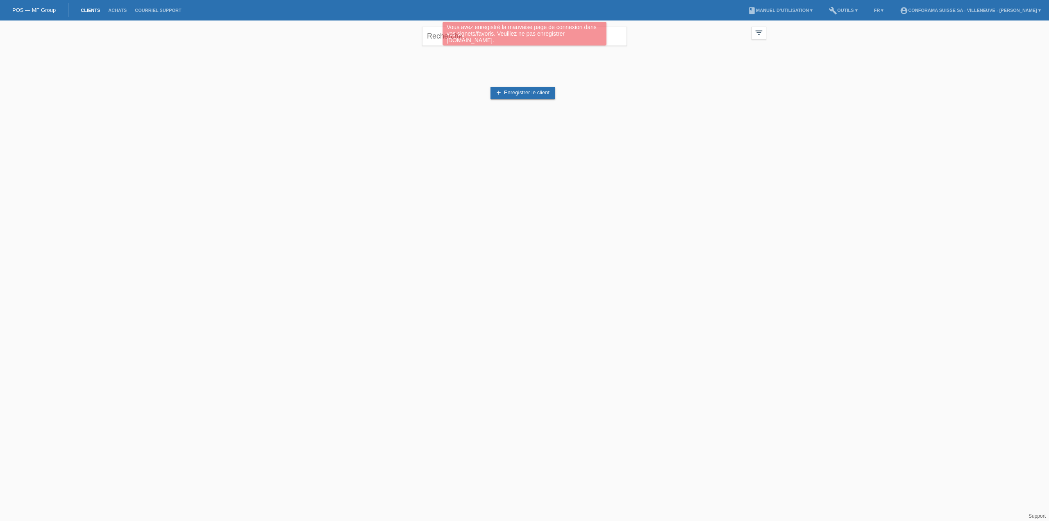
click at [615, 57] on div "add Enregistrer le client" at bounding box center [524, 93] width 483 height 78
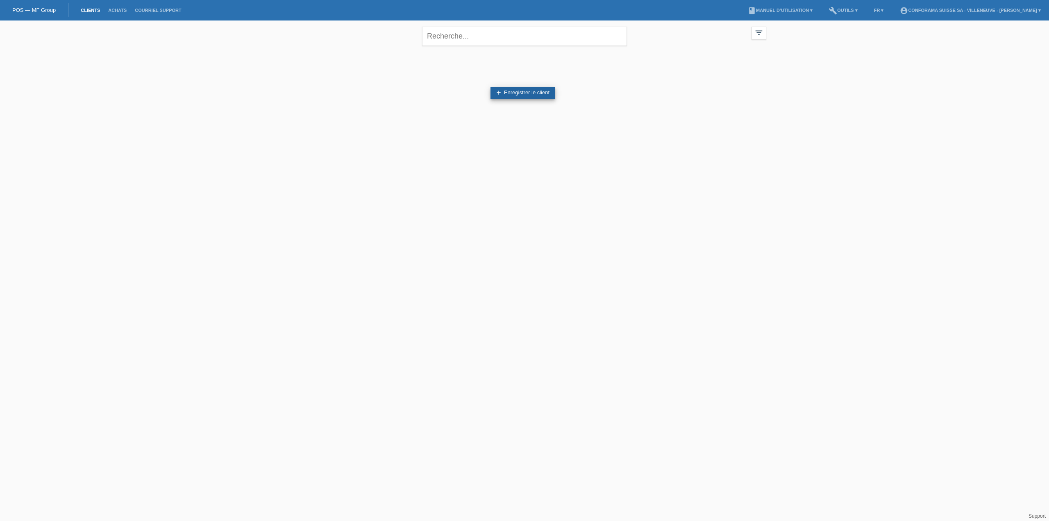
click at [507, 89] on link "add Enregistrer le client" at bounding box center [522, 93] width 65 height 12
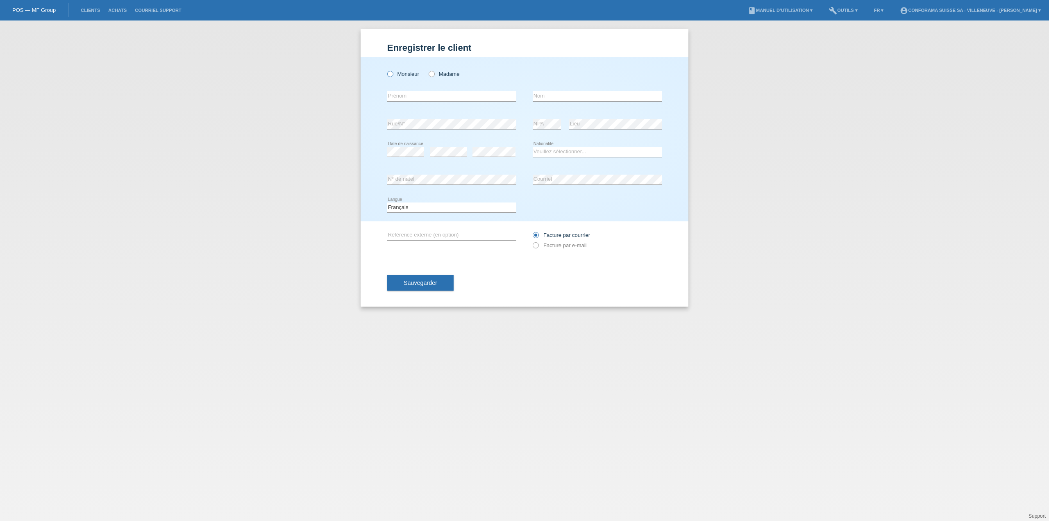
click at [386, 70] on icon at bounding box center [386, 70] width 0 height 0
click at [389, 75] on input "Monsieur" at bounding box center [389, 73] width 5 height 5
radio input "true"
click at [411, 93] on input "text" at bounding box center [451, 96] width 129 height 10
type input "Victor"
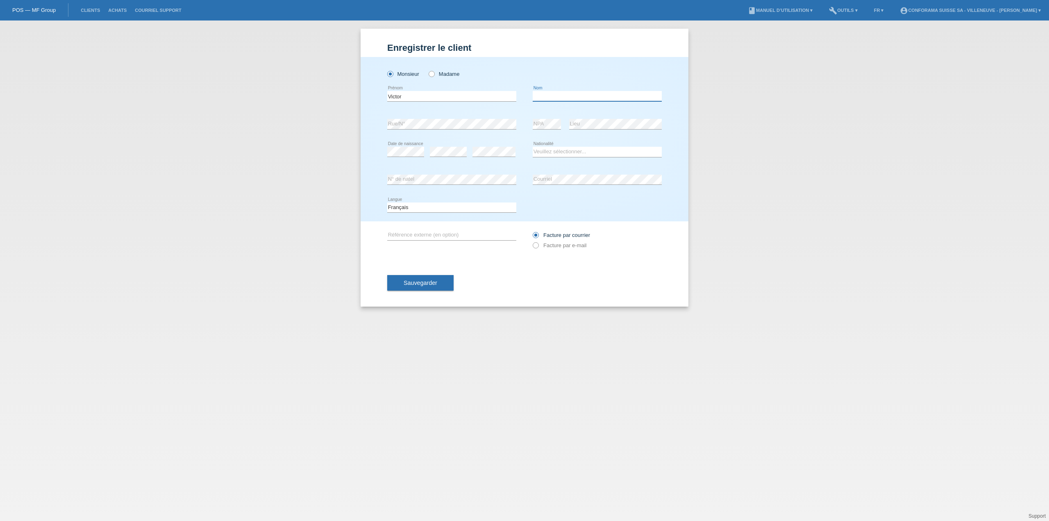
click at [549, 97] on input "text" at bounding box center [596, 96] width 129 height 10
type input "Guillemin"
click at [480, 129] on div "error Rue/N°" at bounding box center [451, 124] width 129 height 11
click at [479, 157] on icon at bounding box center [493, 156] width 43 height 0
click at [550, 153] on select "Veuillez sélectionner... Suisse Allemagne Autriche Liechtenstein ------------ A…" at bounding box center [596, 152] width 129 height 10
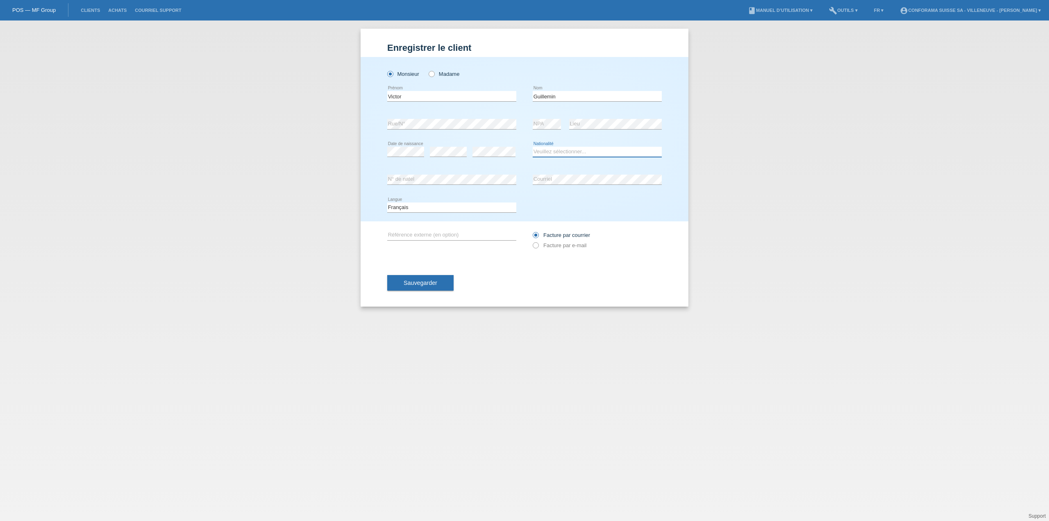
select select "FR"
click at [532, 147] on select "Veuillez sélectionner... Suisse Allemagne Autriche Liechtenstein ------------ A…" at bounding box center [596, 152] width 129 height 10
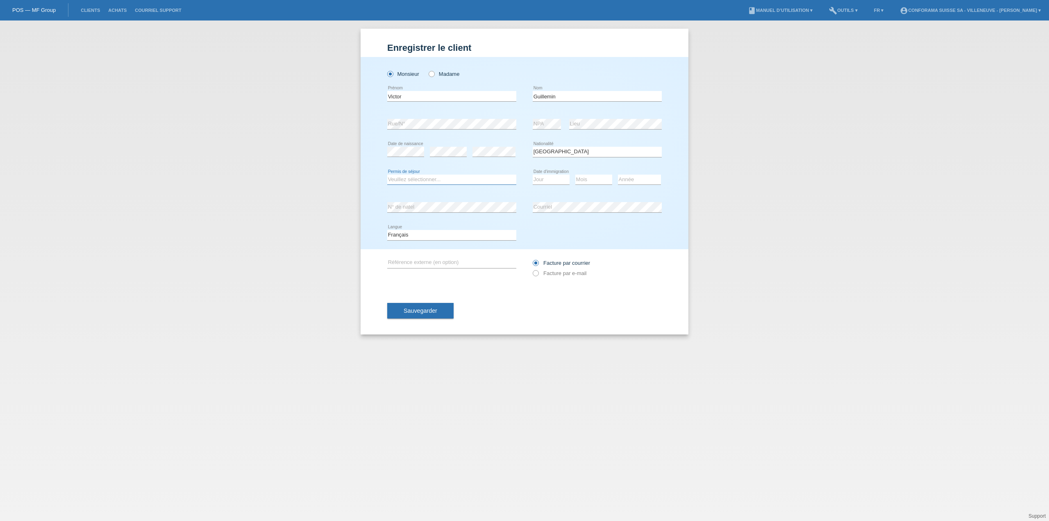
click at [417, 179] on select "Veuillez sélectionner... C B B - Statut de réfugié Autre" at bounding box center [451, 179] width 129 height 10
select select "B"
click at [387, 174] on select "Veuillez sélectionner... C B B - Statut de réfugié Autre" at bounding box center [451, 179] width 129 height 10
click at [559, 179] on select "Jour 01 02 03 04 05 06 07 08 09 10 11" at bounding box center [550, 179] width 37 height 10
select select "15"
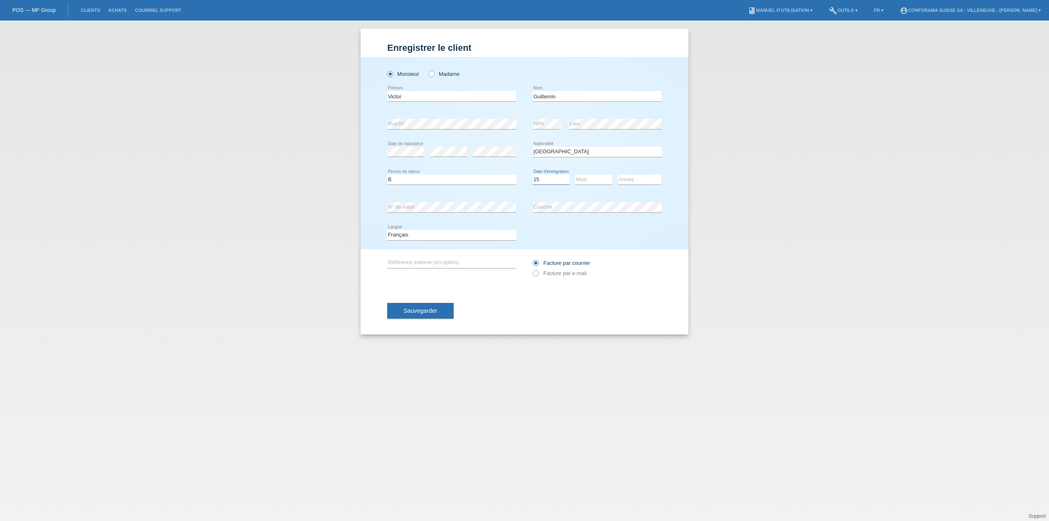
click at [532, 174] on select "Jour 01 02 03 04 05 06 07 08 09 10 11" at bounding box center [550, 179] width 37 height 10
click at [589, 179] on select "Mois 01 02 03 04 05 06 07 08 09 10 11" at bounding box center [593, 179] width 37 height 10
select select "07"
click at [575, 174] on select "Mois 01 02 03 04 05 06 07 08 09 10 11" at bounding box center [593, 179] width 37 height 10
click at [626, 179] on select "Année 2025 2024 2023 2022 2021 2020 2019 2018 2017 2016 2015 2014 2013 2012 201…" at bounding box center [639, 179] width 43 height 10
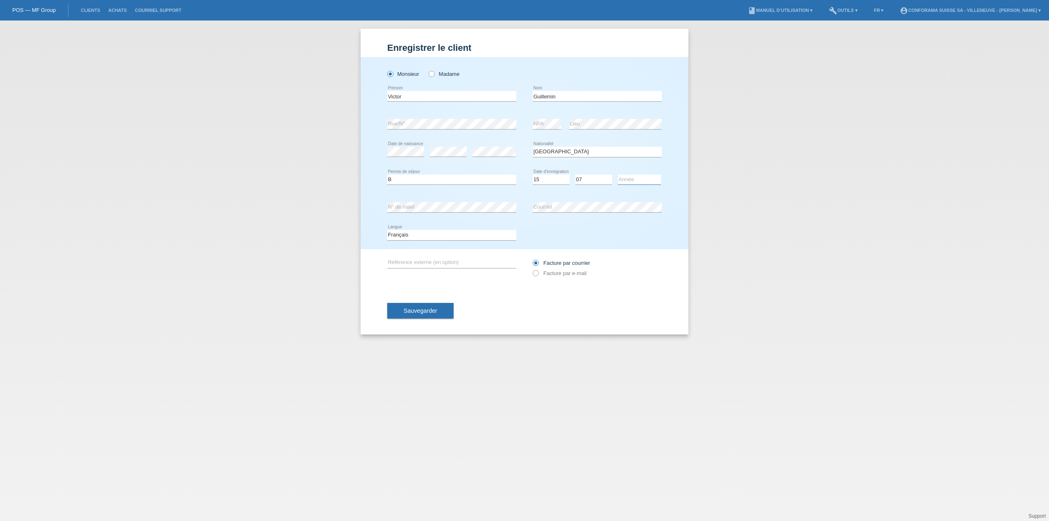
select select "2021"
click at [618, 174] on select "Année 2025 2024 2023 2022 2021 2020 2019 2018 2017 2016 2015 2014 2013 2012 201…" at bounding box center [639, 179] width 43 height 10
click at [531, 269] on icon at bounding box center [531, 269] width 0 height 0
click at [537, 275] on input "Facture par e-mail" at bounding box center [534, 275] width 5 height 10
radio input "true"
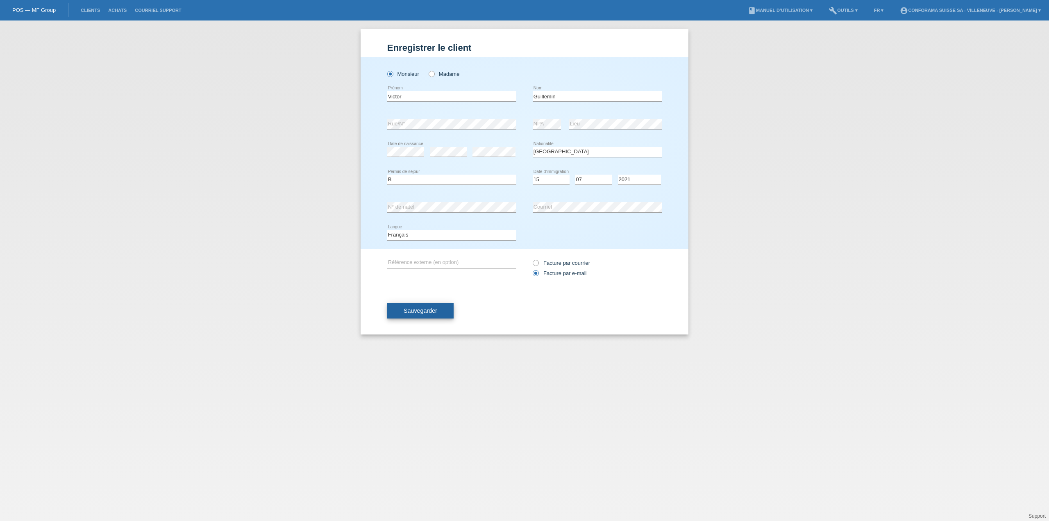
click at [419, 310] on span "Sauvegarder" at bounding box center [420, 310] width 34 height 7
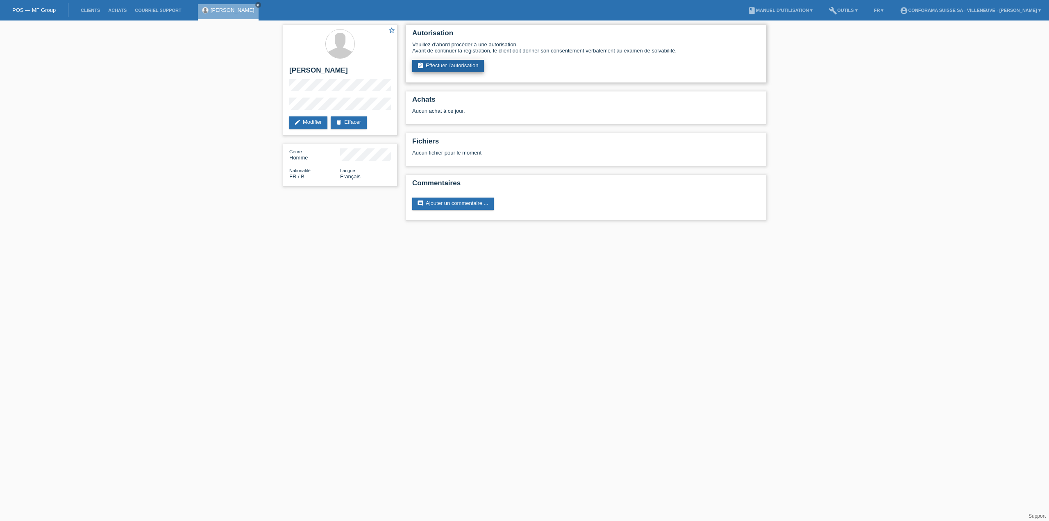
click at [459, 66] on link "assignment_turned_in Effectuer l’autorisation" at bounding box center [448, 66] width 72 height 12
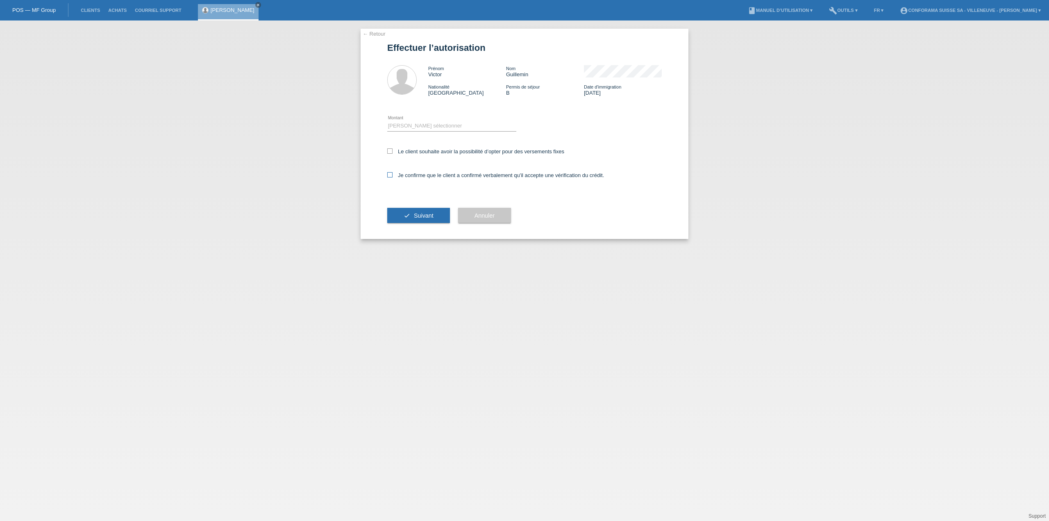
click at [389, 175] on icon at bounding box center [389, 174] width 5 height 5
click at [389, 175] on input "Je confirme que le client a confirmé verbalement qu'il accepte une vérification…" at bounding box center [389, 174] width 5 height 5
checkbox input "true"
click at [437, 124] on select "Veuillez sélectionner CHF 1.00 - CHF 499.00 CHF 500.00 - CHF 1'999.00 CHF 2'000…" at bounding box center [451, 126] width 129 height 10
select select "1"
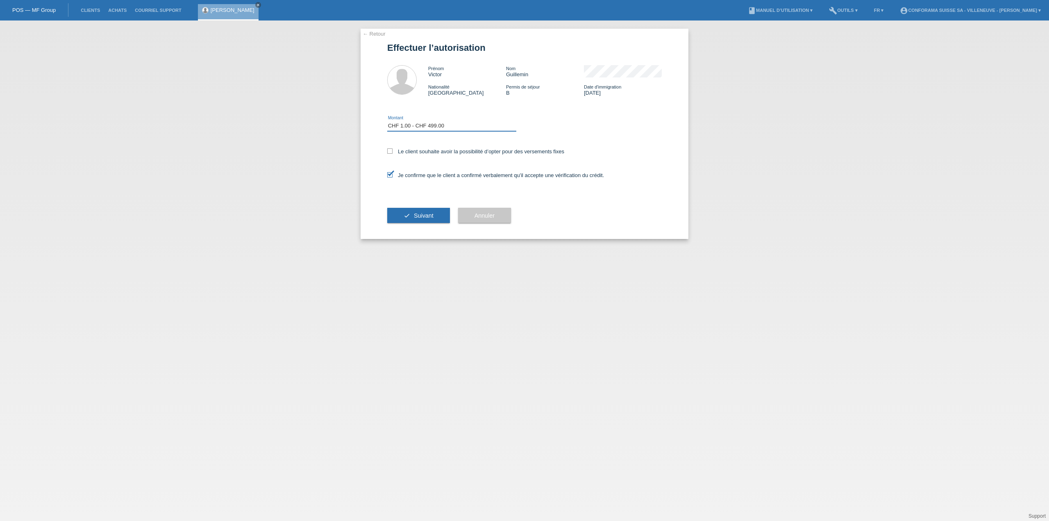
click at [387, 121] on select "Veuillez sélectionner CHF 1.00 - CHF 499.00 CHF 500.00 - CHF 1'999.00 CHF 2'000…" at bounding box center [451, 126] width 129 height 10
click at [422, 216] on span "Suivant" at bounding box center [424, 215] width 20 height 7
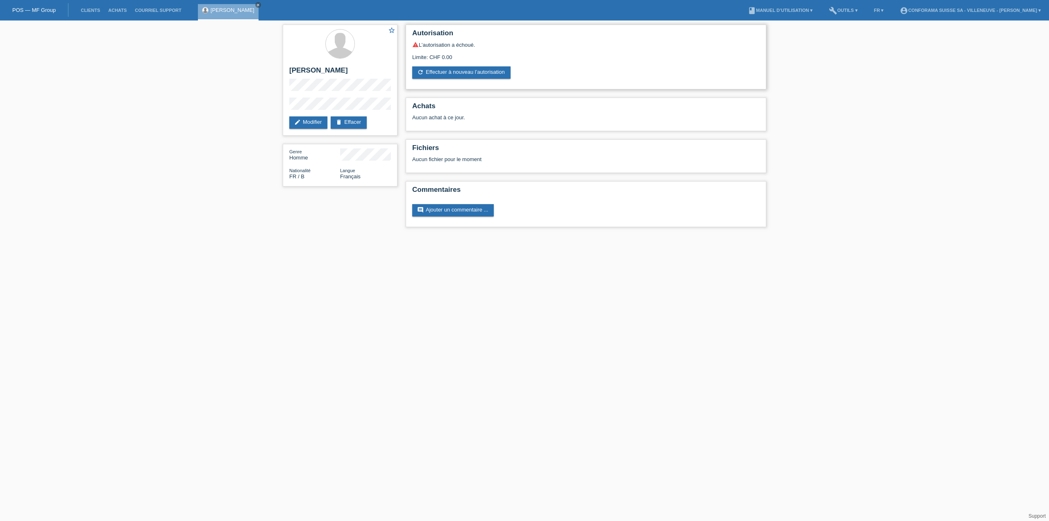
drag, startPoint x: 411, startPoint y: 45, endPoint x: 483, endPoint y: 45, distance: 71.7
click at [480, 45] on div "Autorisation warning L’autorisation a échoué. Limite: CHF 0.00 refresh Effectue…" at bounding box center [586, 57] width 360 height 65
click at [451, 235] on html "POS — MF Group Clients Achats Courriel Support [PERSON_NAME] close menu" at bounding box center [524, 117] width 1049 height 235
click at [952, 11] on link "account_circle Conforama [GEOGRAPHIC_DATA] SA - Villeneuve - [PERSON_NAME] ▾" at bounding box center [969, 10] width 149 height 5
click at [941, 61] on div "star_border Victor Guillemin edit Modifier delete Effacer Genre Homme Nationali…" at bounding box center [524, 127] width 1049 height 215
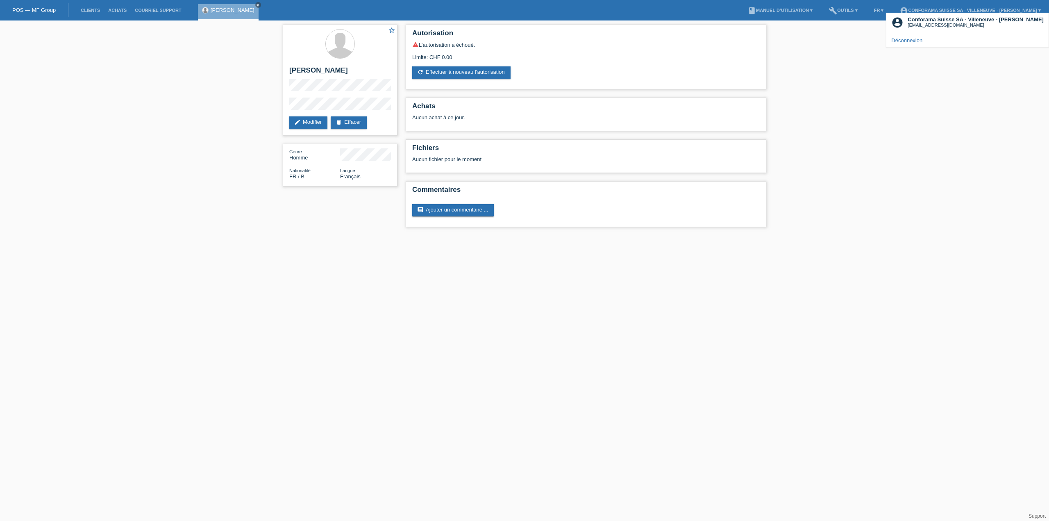
click at [837, 57] on div "star_border Victor Guillemin edit Modifier delete Effacer Genre Homme Nationali…" at bounding box center [524, 127] width 1049 height 215
click at [921, 16] on div "account_circle Conforama Suisse SA - Villeneuve - Victor Guillemin kitchen.vill…" at bounding box center [967, 30] width 163 height 34
click at [843, 9] on link "build Outils ▾" at bounding box center [843, 10] width 36 height 5
click at [855, 64] on div "star_border Victor Guillemin edit Modifier delete Effacer Genre Homme Nationali…" at bounding box center [524, 127] width 1049 height 215
click at [561, 235] on html "POS — MF Group Clients Achats Courriel Support Victor Guillemin close menu" at bounding box center [524, 117] width 1049 height 235
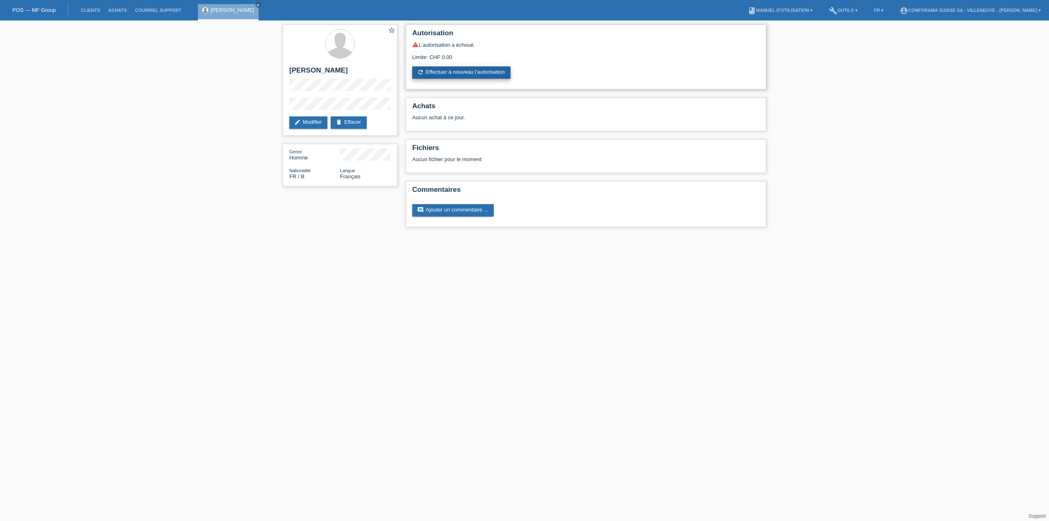
click at [464, 73] on link "refresh Effectuer à nouveau l’autorisation" at bounding box center [461, 72] width 98 height 12
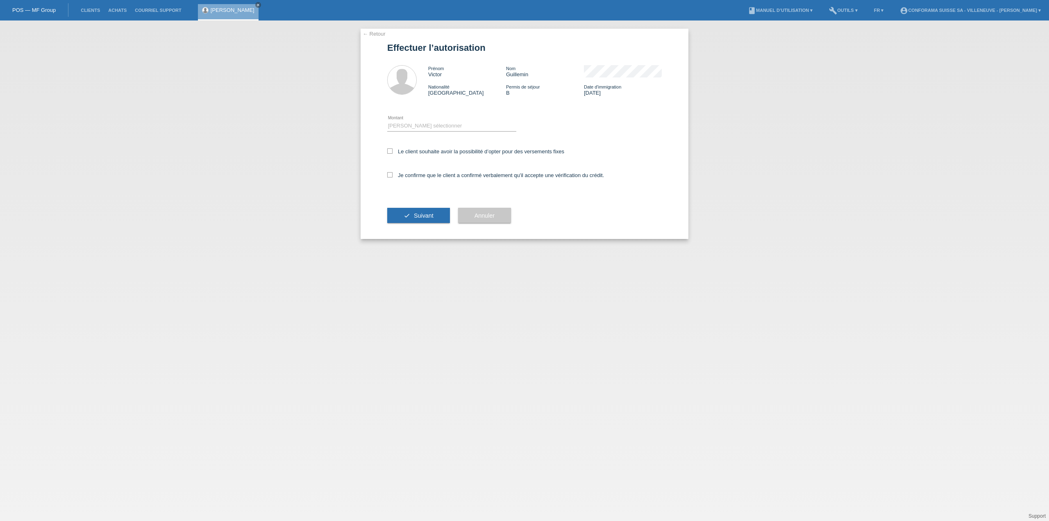
click at [430, 131] on icon at bounding box center [451, 131] width 129 height 0
click at [430, 127] on select "Veuillez sélectionner CHF 1.00 - CHF 499.00 CHF 500.00 - CHF 1'999.00 CHF 2'000…" at bounding box center [451, 126] width 129 height 10
select select "1"
click at [387, 121] on select "Veuillez sélectionner CHF 1.00 - CHF 499.00 CHF 500.00 - CHF 1'999.00 CHF 2'000…" at bounding box center [451, 126] width 129 height 10
click at [395, 152] on label "Le client souhaite avoir la possibilité d’opter pour des versements fixes" at bounding box center [475, 151] width 177 height 6
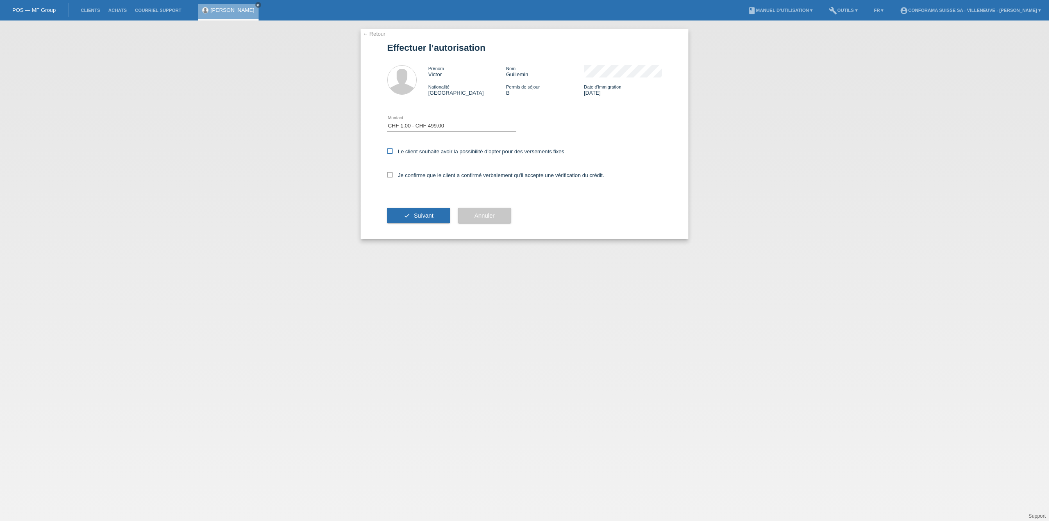
click at [392, 152] on input "Le client souhaite avoir la possibilité d’opter pour des versements fixes" at bounding box center [389, 150] width 5 height 5
checkbox input "true"
click at [389, 175] on icon at bounding box center [389, 174] width 5 height 5
click at [389, 175] on input "Je confirme que le client a confirmé verbalement qu'il accepte une vérification…" at bounding box center [389, 174] width 5 height 5
checkbox input "true"
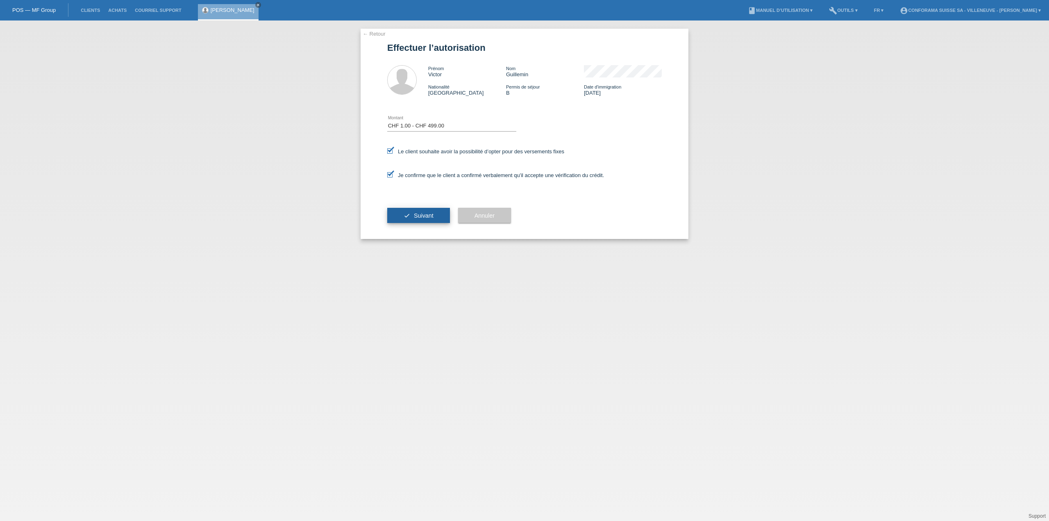
click at [417, 215] on span "Suivant" at bounding box center [424, 215] width 20 height 7
